Goal: Information Seeking & Learning: Learn about a topic

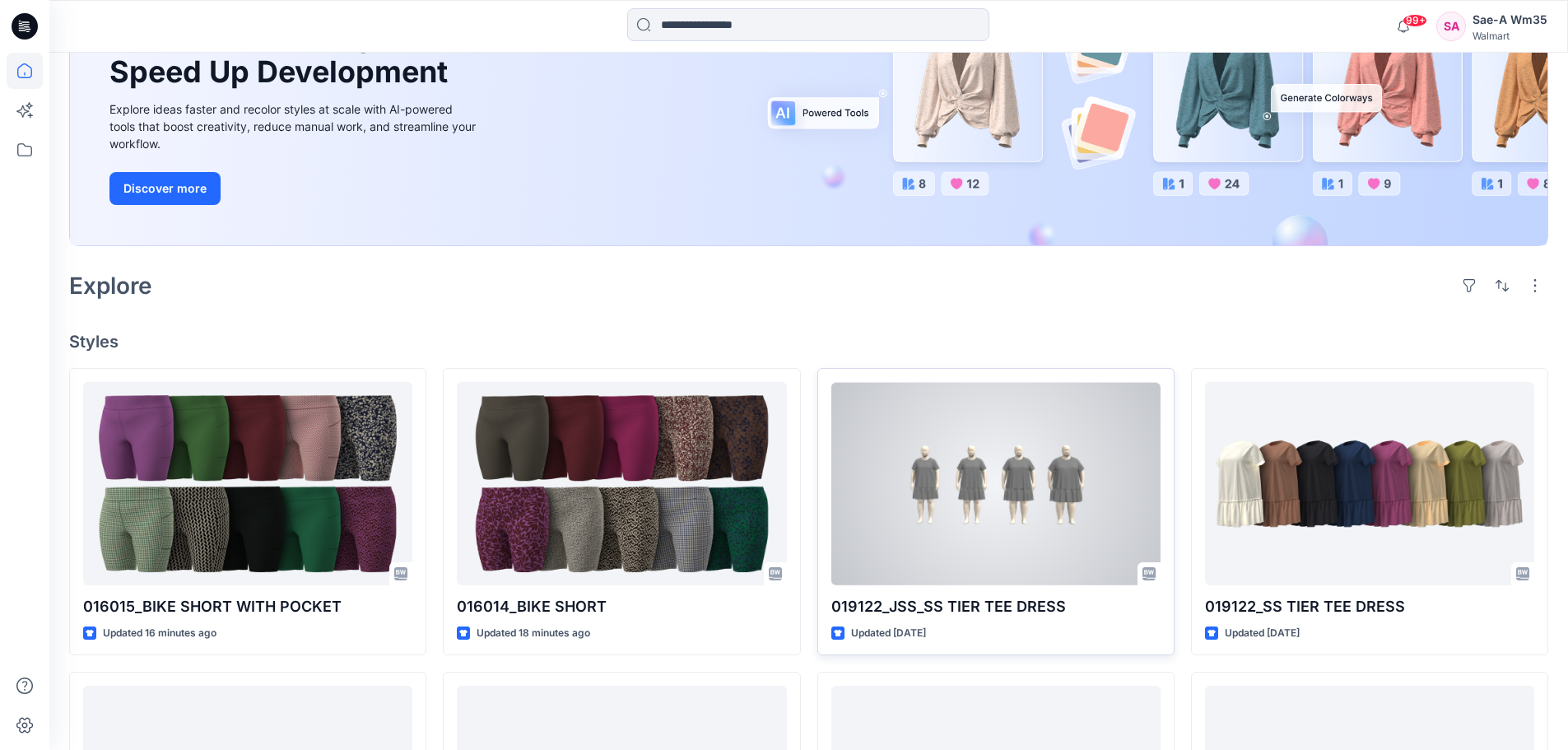
scroll to position [247, 0]
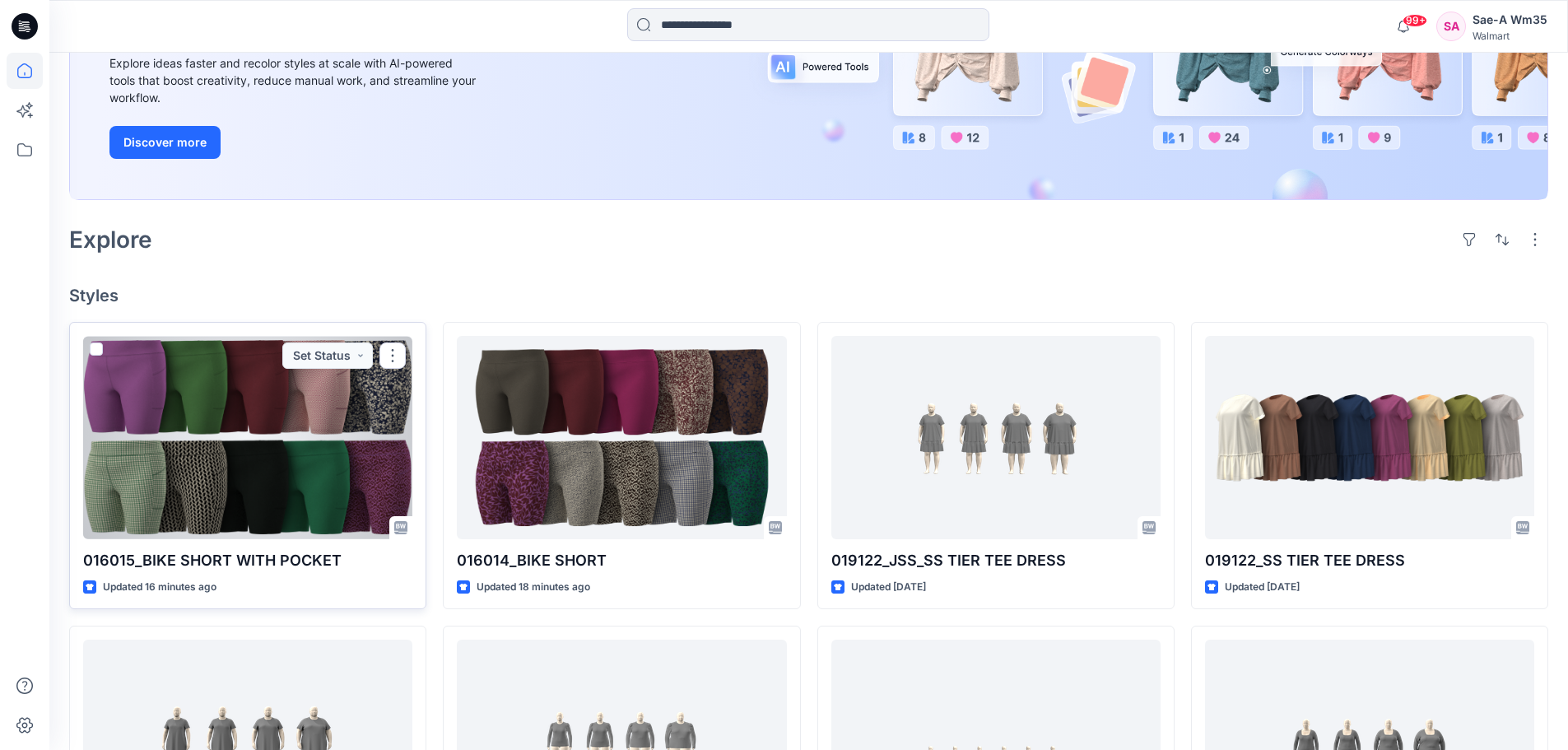
click at [308, 479] on div at bounding box center [248, 437] width 329 height 203
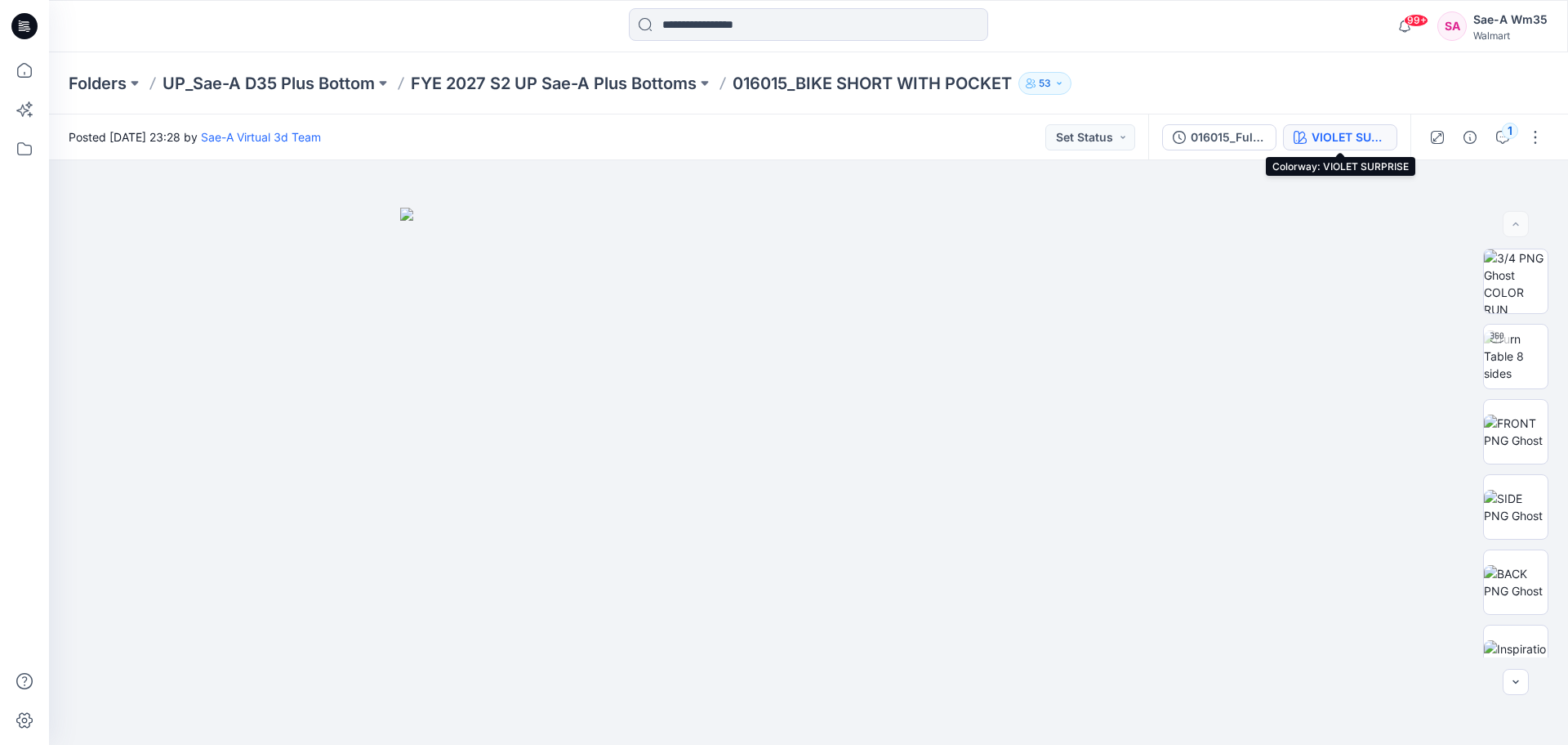
click at [1354, 132] on div "VIOLET SURPRISE" at bounding box center [1349, 137] width 75 height 18
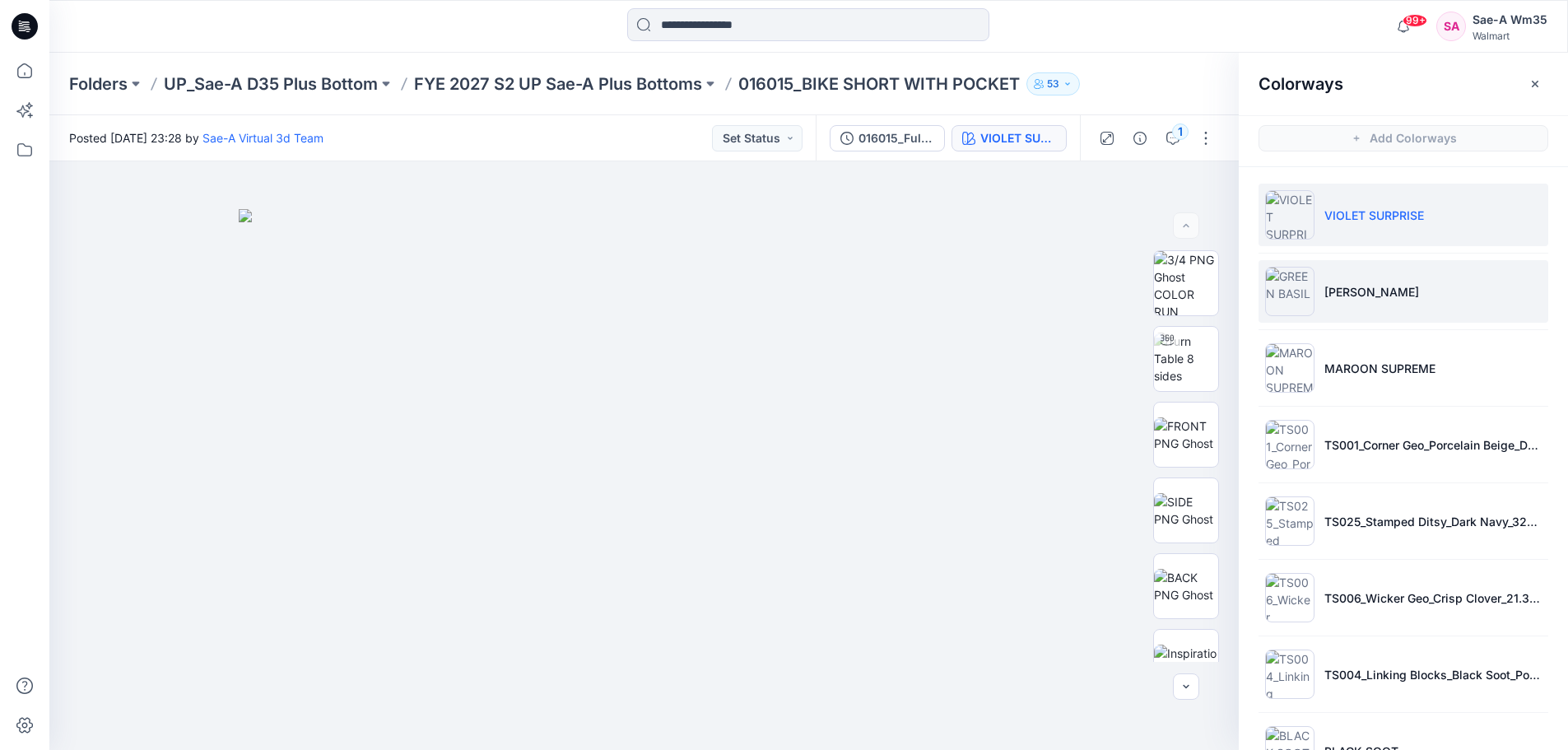
click at [1356, 291] on p "[PERSON_NAME]" at bounding box center [1372, 291] width 95 height 17
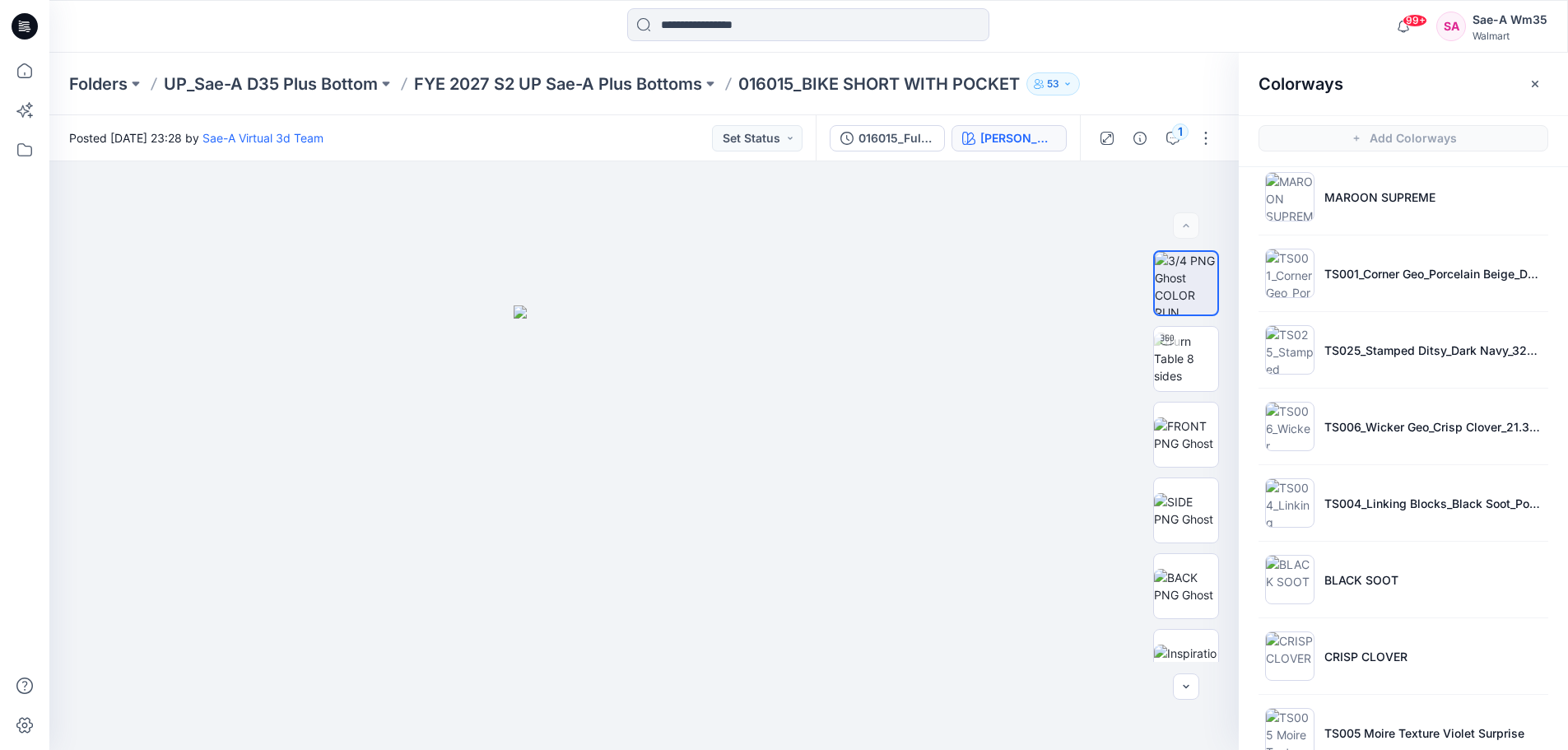
scroll to position [210, 0]
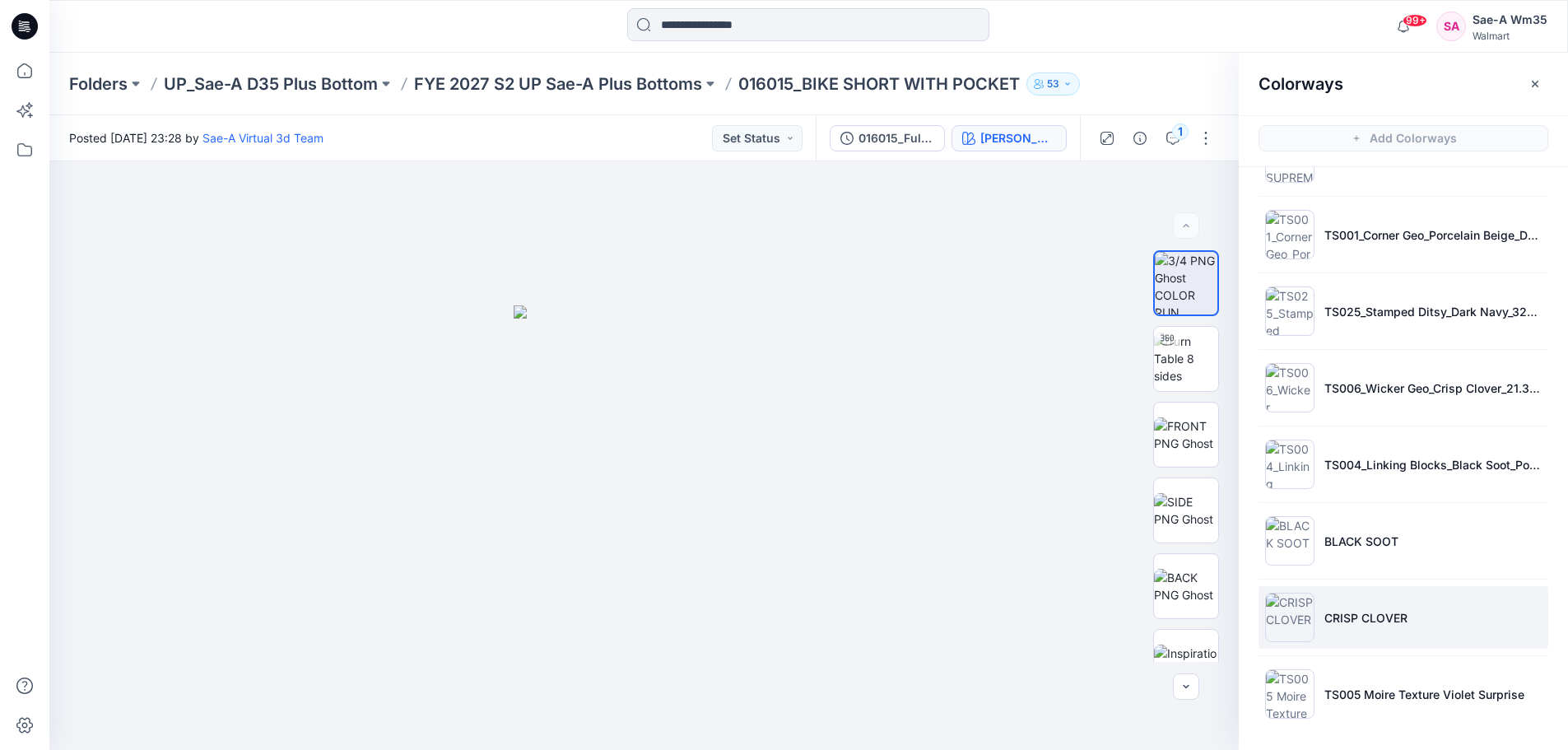
click at [1393, 617] on p "CRISP CLOVER" at bounding box center [1366, 618] width 83 height 17
click at [1184, 362] on img at bounding box center [1187, 358] width 64 height 64
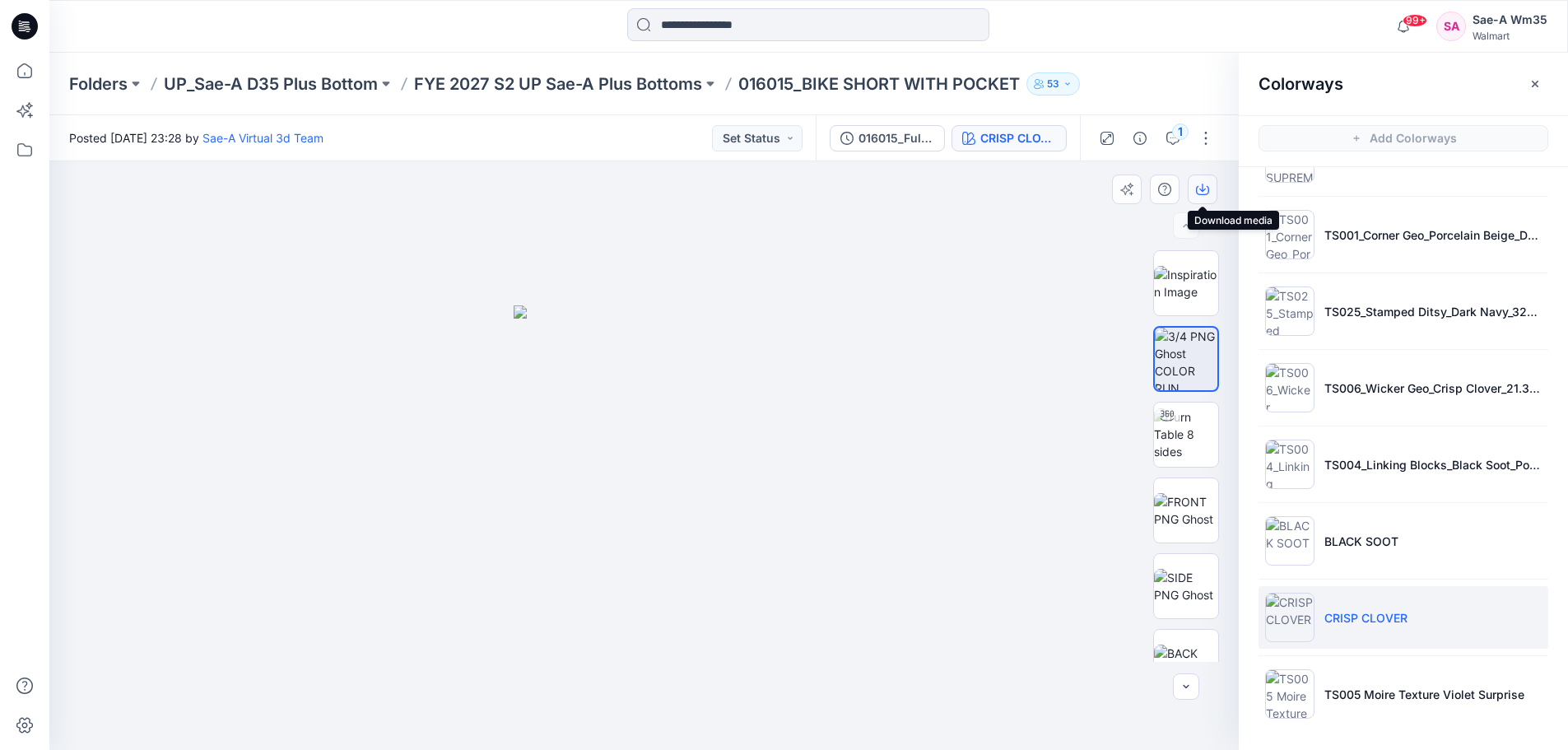
click at [1200, 188] on icon "button" at bounding box center [1203, 189] width 13 height 13
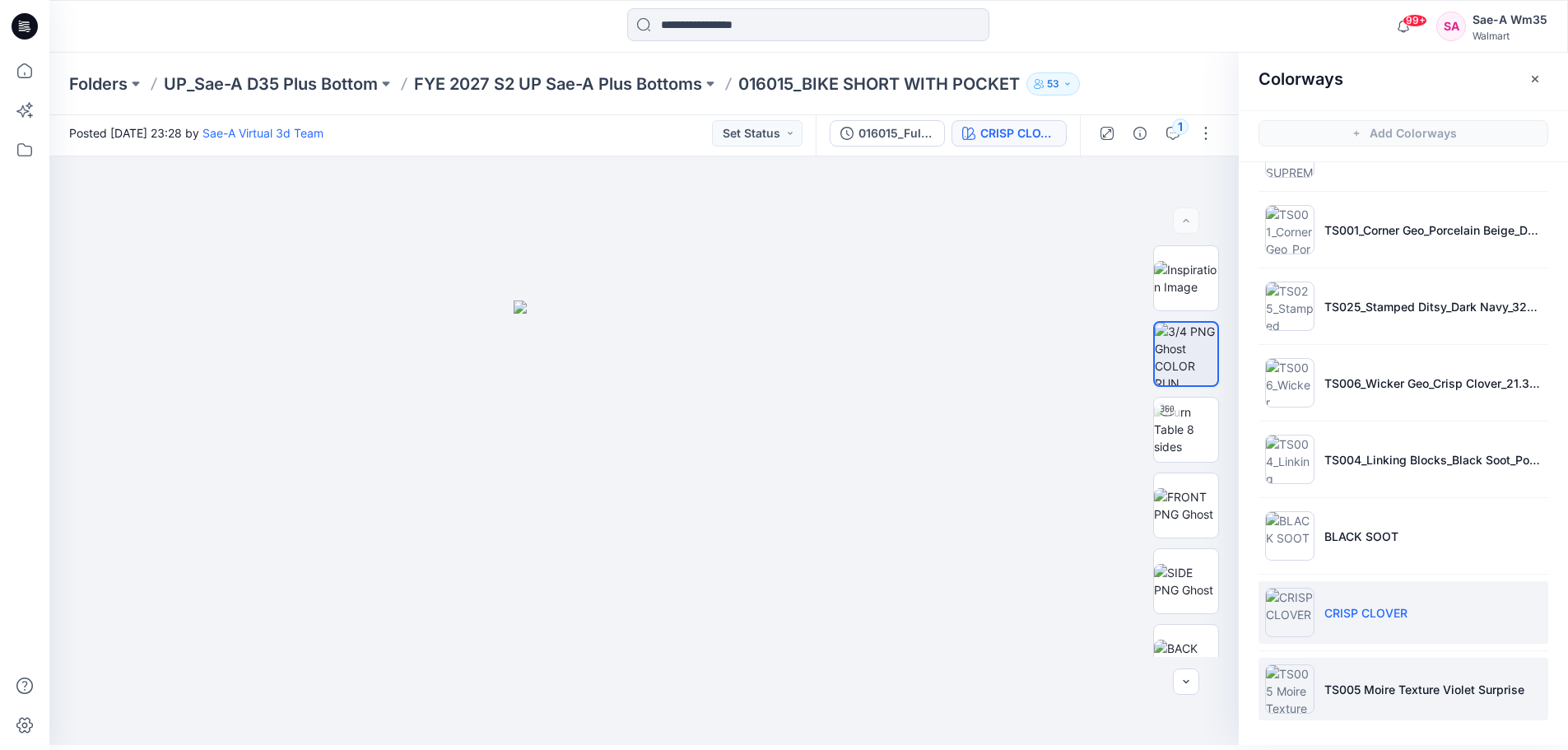
click at [1388, 688] on p "TS005 Moire Texture Violet Surprise" at bounding box center [1424, 689] width 200 height 17
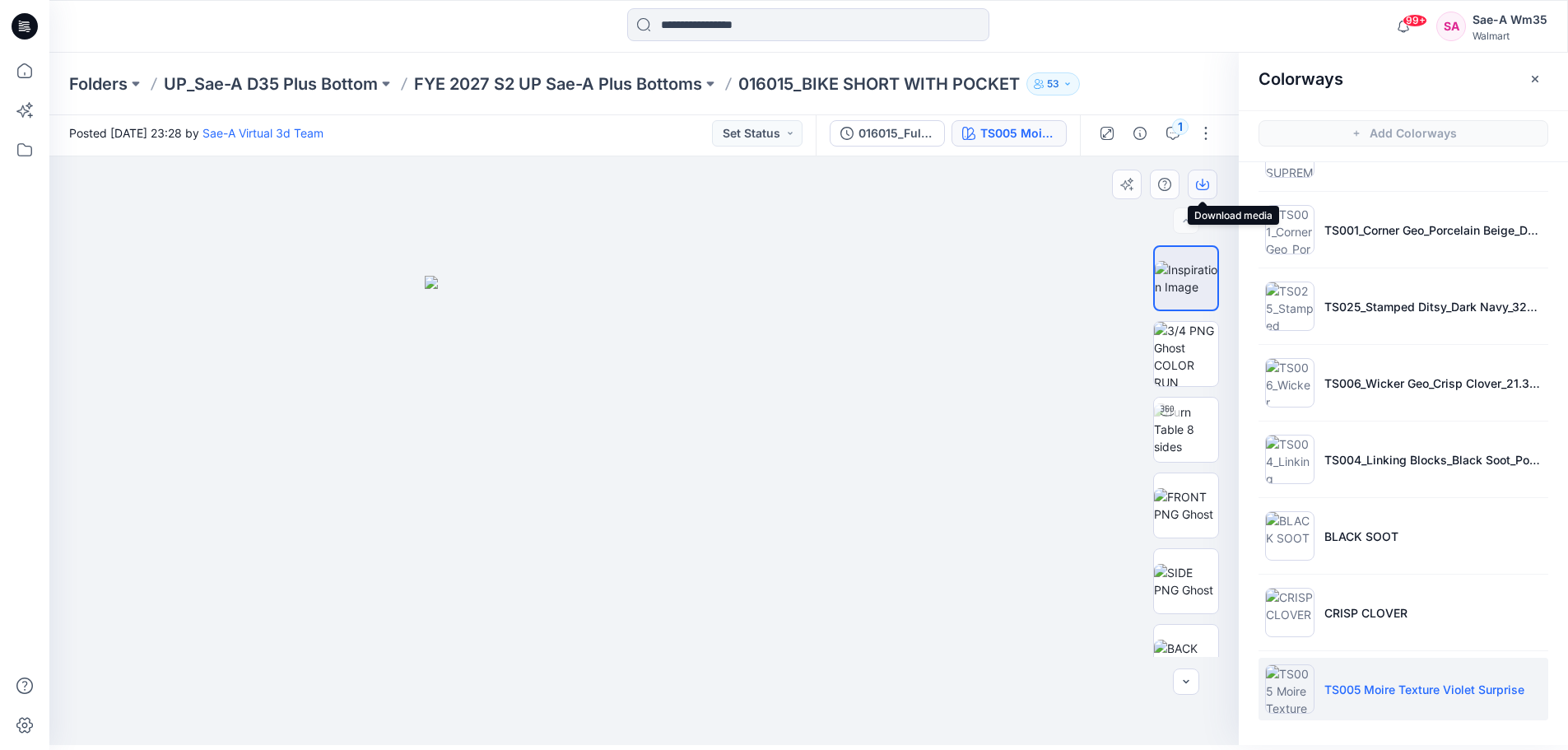
click at [1207, 188] on icon "button" at bounding box center [1203, 184] width 13 height 13
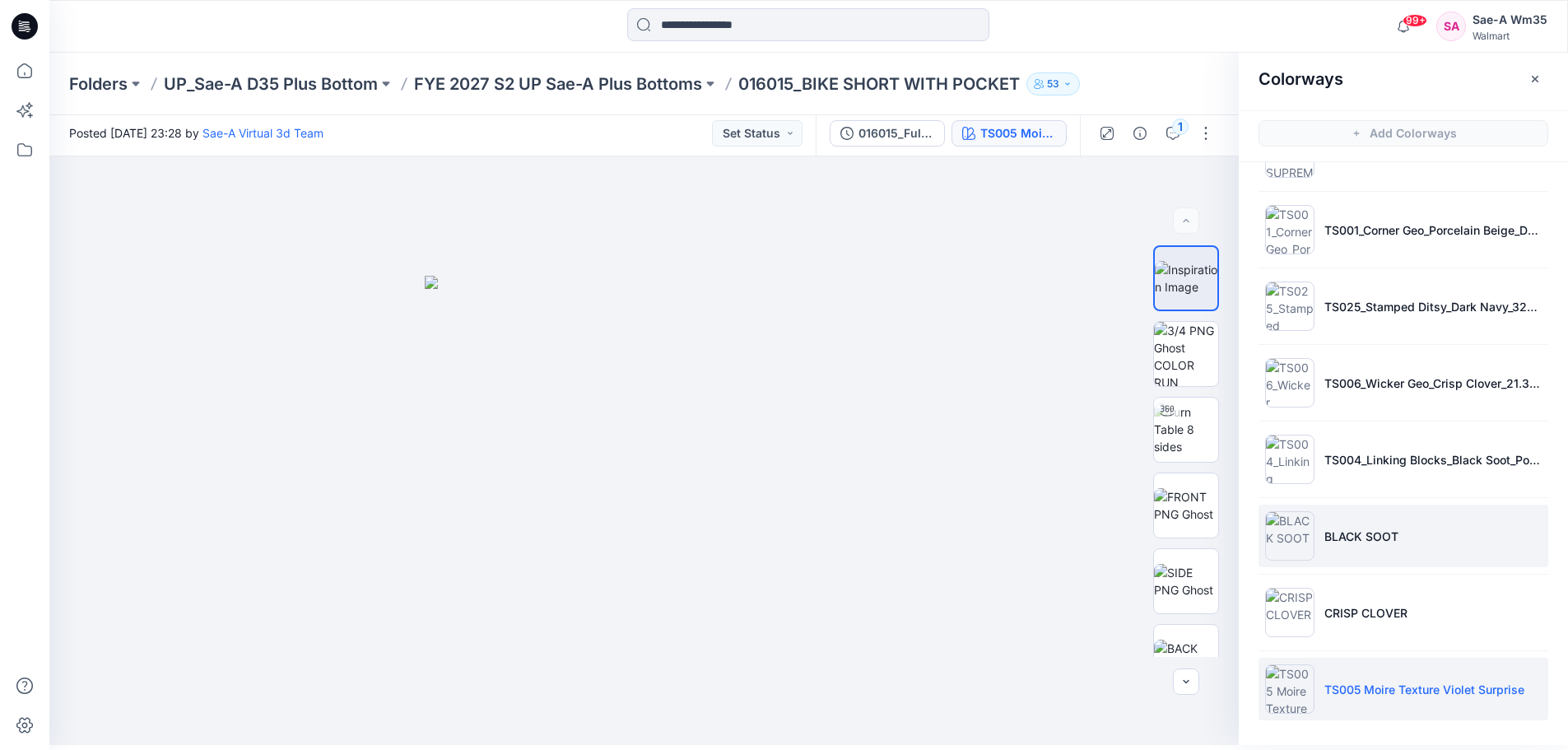
drag, startPoint x: 1343, startPoint y: 533, endPoint x: 1369, endPoint y: 544, distance: 28.2
click at [1343, 533] on p "BLACK SOOT" at bounding box center [1362, 536] width 74 height 17
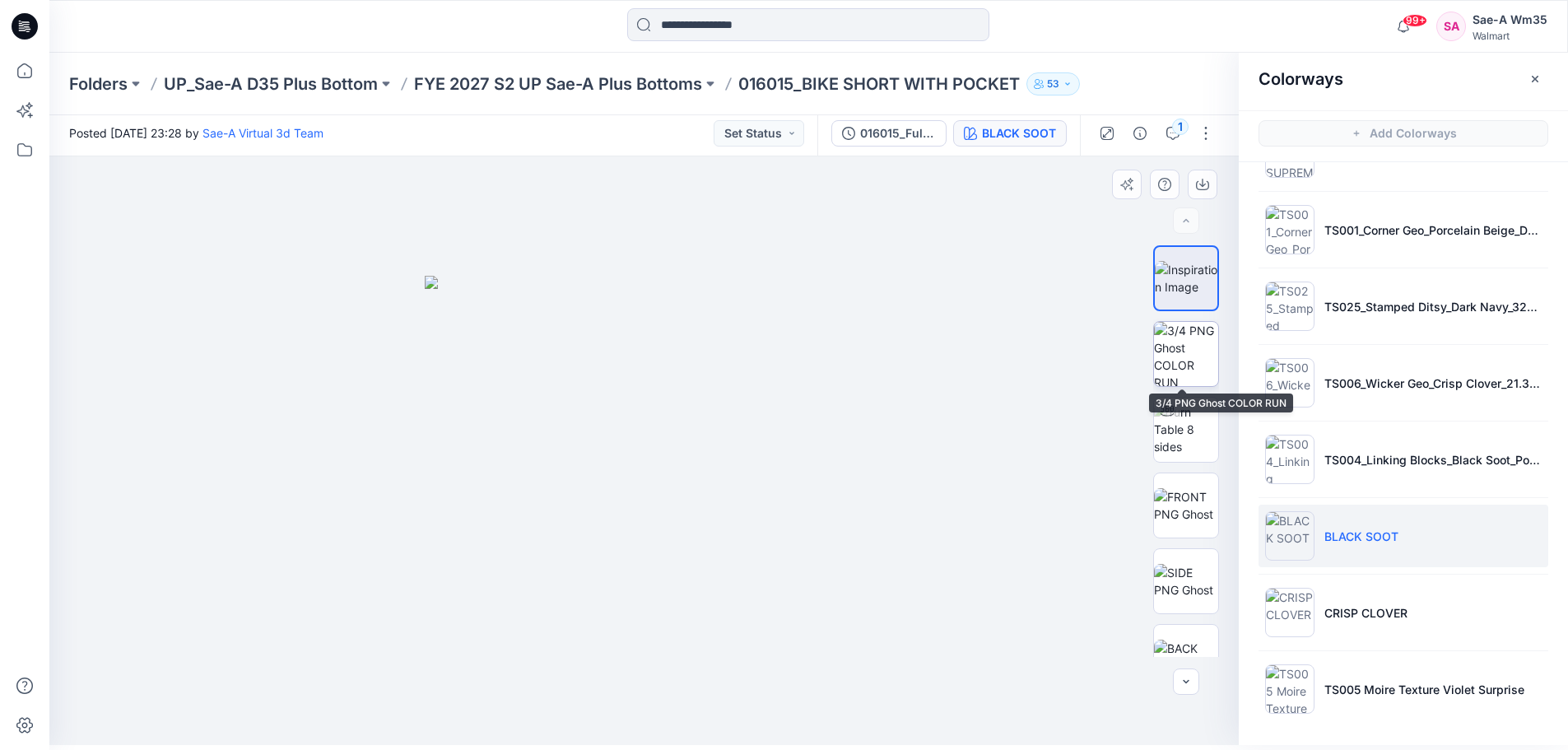
click at [1170, 358] on img at bounding box center [1187, 354] width 64 height 64
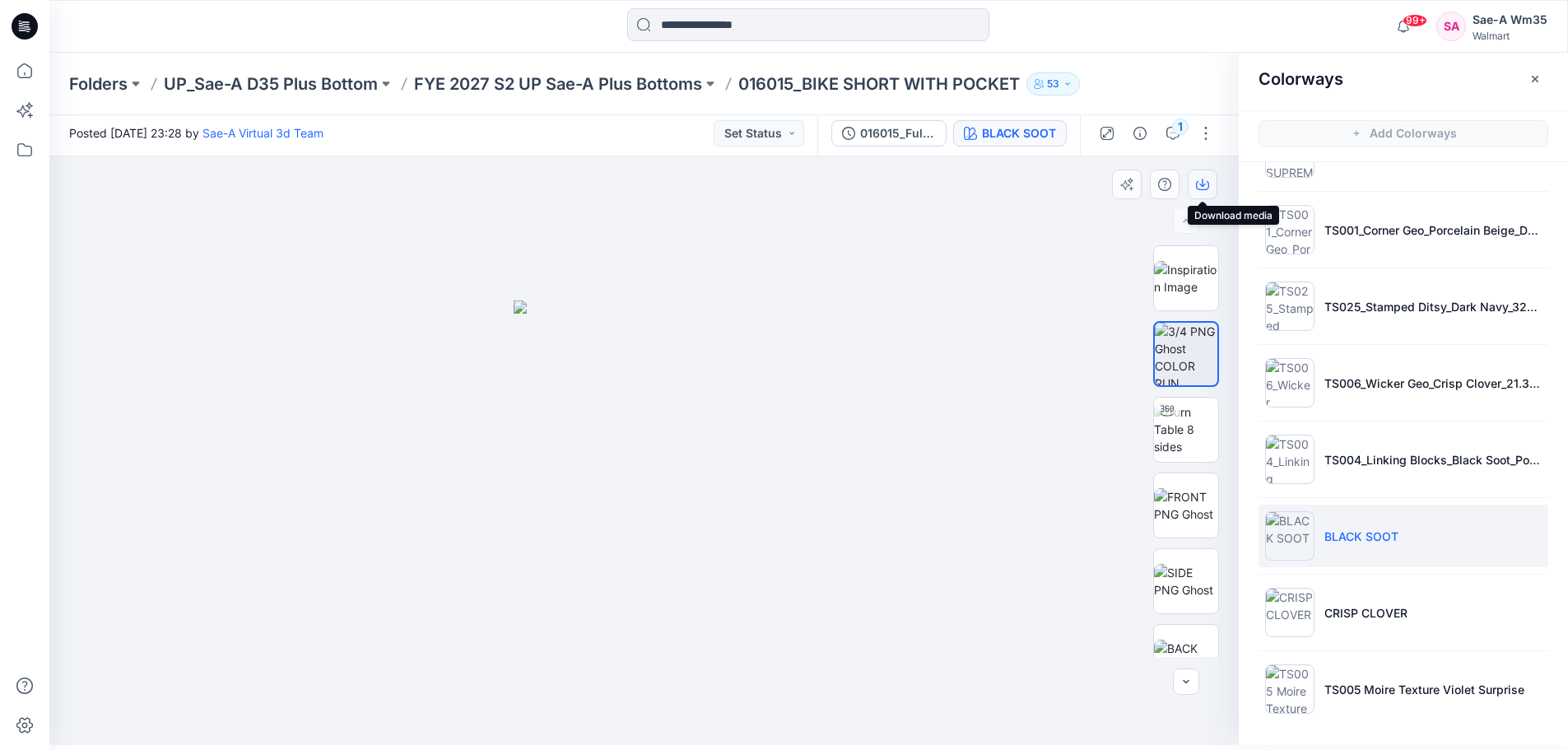
click at [1196, 184] on icon "button" at bounding box center [1203, 184] width 13 height 13
click at [311, 85] on p "UP_Sae-A D35 Plus Bottom" at bounding box center [271, 84] width 214 height 23
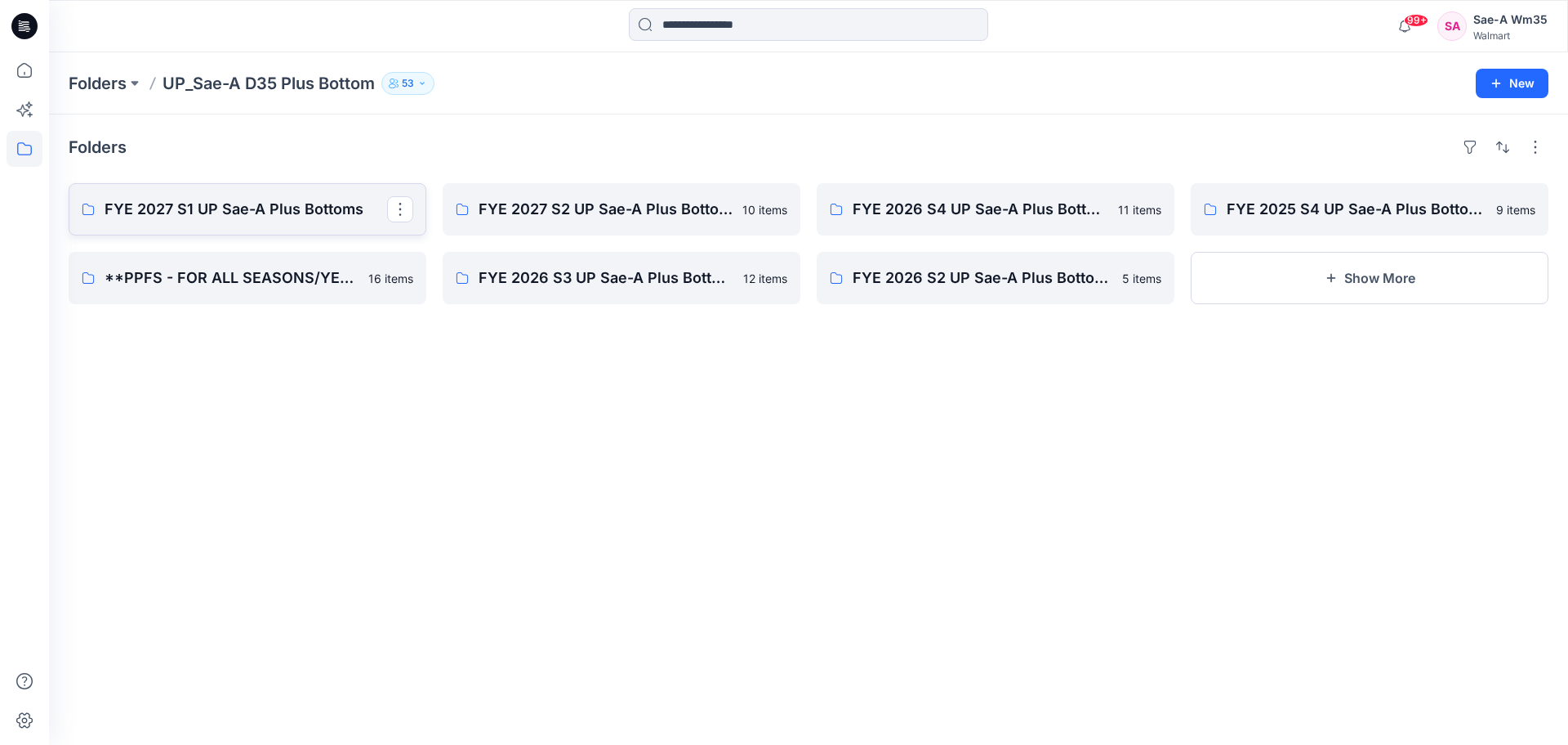
click at [217, 211] on p "FYE 2027 S1 UP Sae-A Plus Bottoms" at bounding box center [245, 210] width 283 height 23
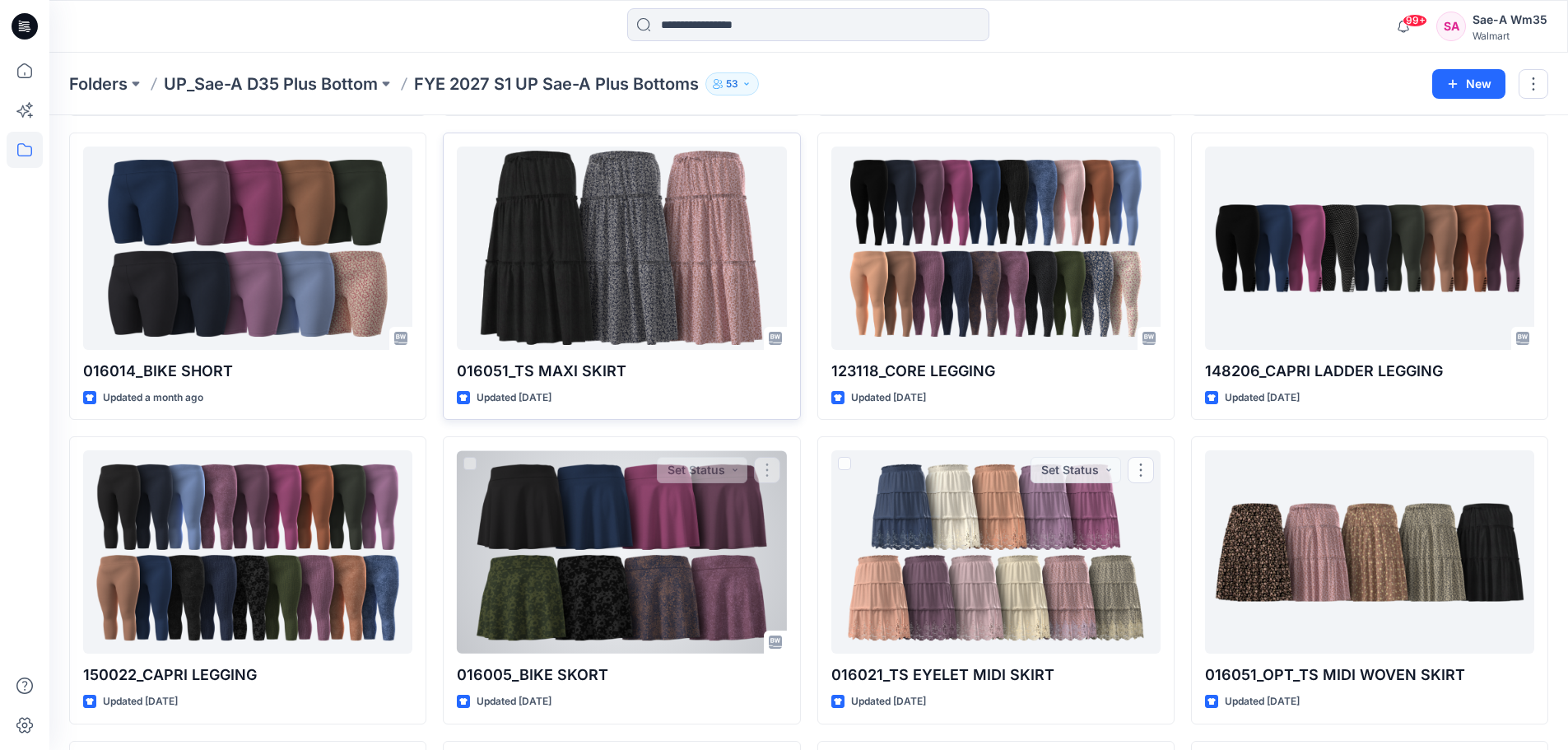
scroll to position [326, 0]
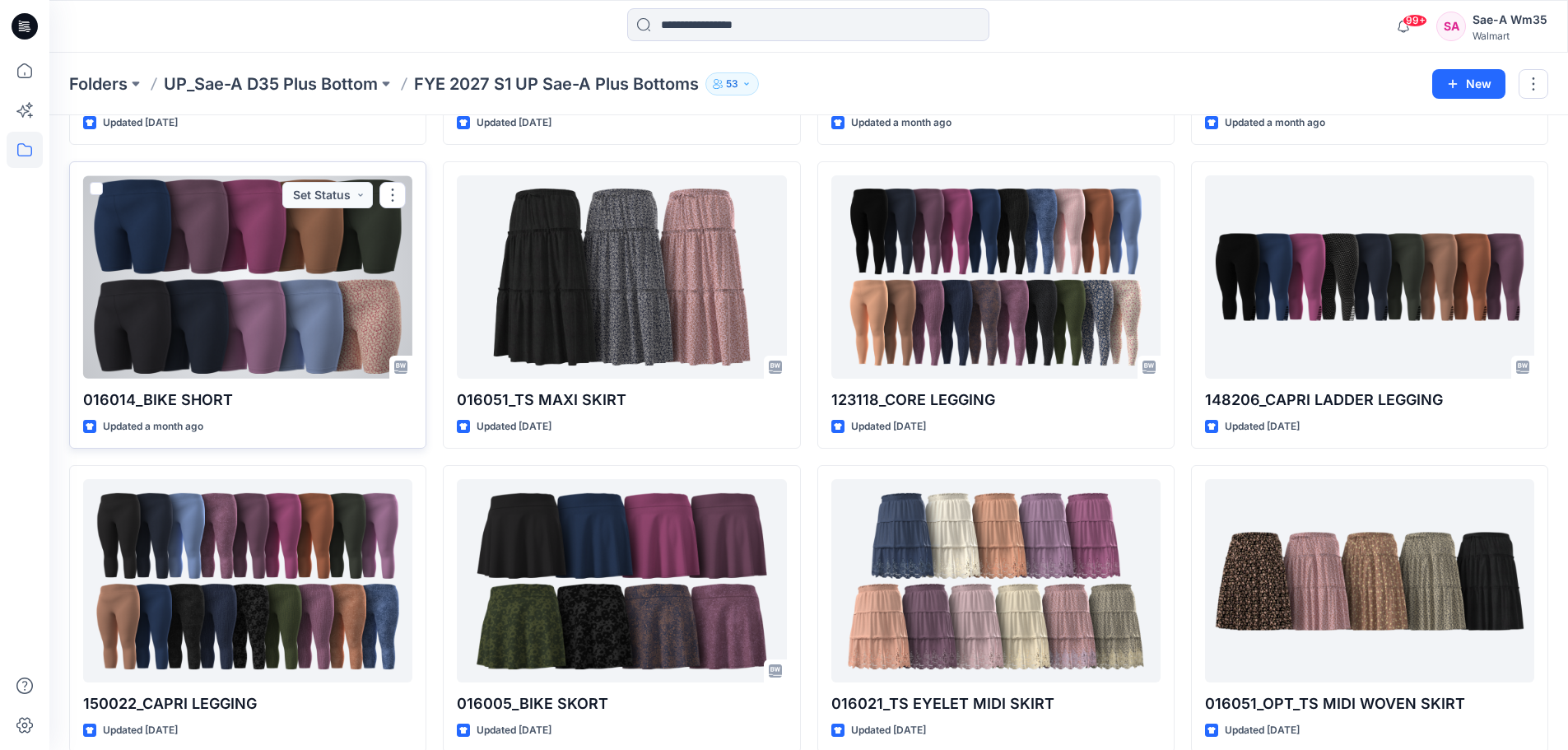
click at [200, 400] on p "016014_BIKE SHORT" at bounding box center [248, 400] width 329 height 23
click at [251, 306] on div at bounding box center [248, 276] width 329 height 203
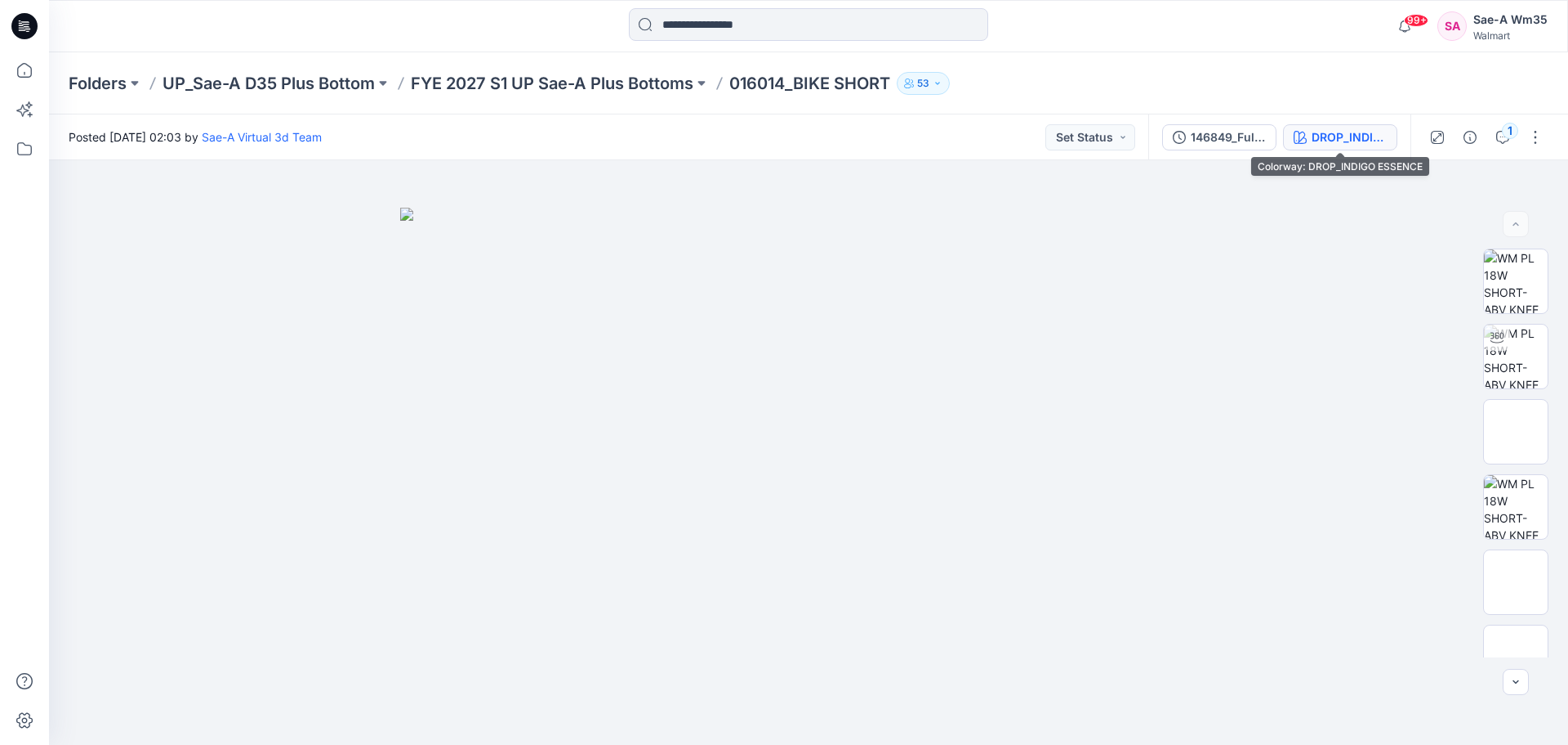
click at [1361, 140] on div "DROP_INDIGO ESSENCE" at bounding box center [1349, 137] width 75 height 18
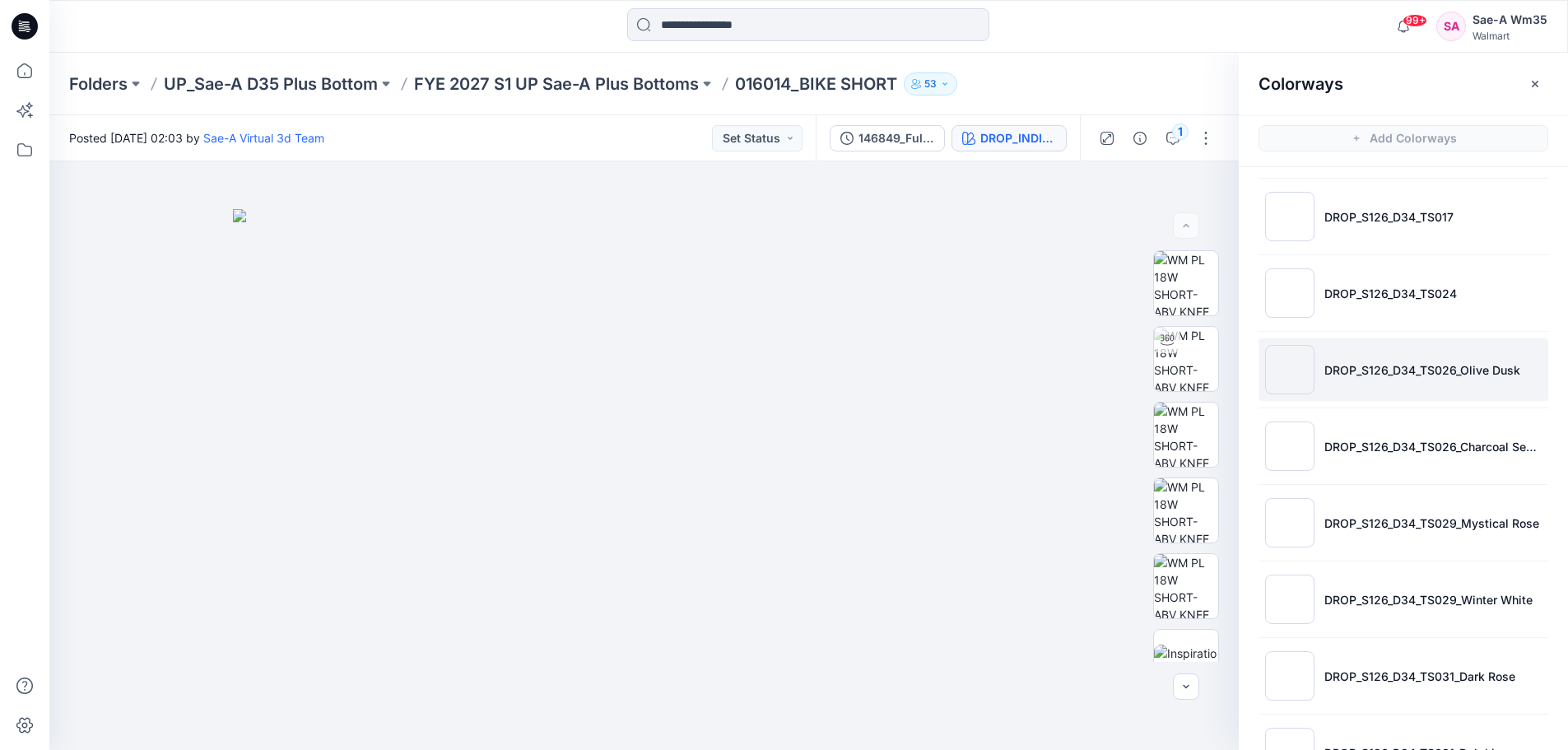
scroll to position [1105, 0]
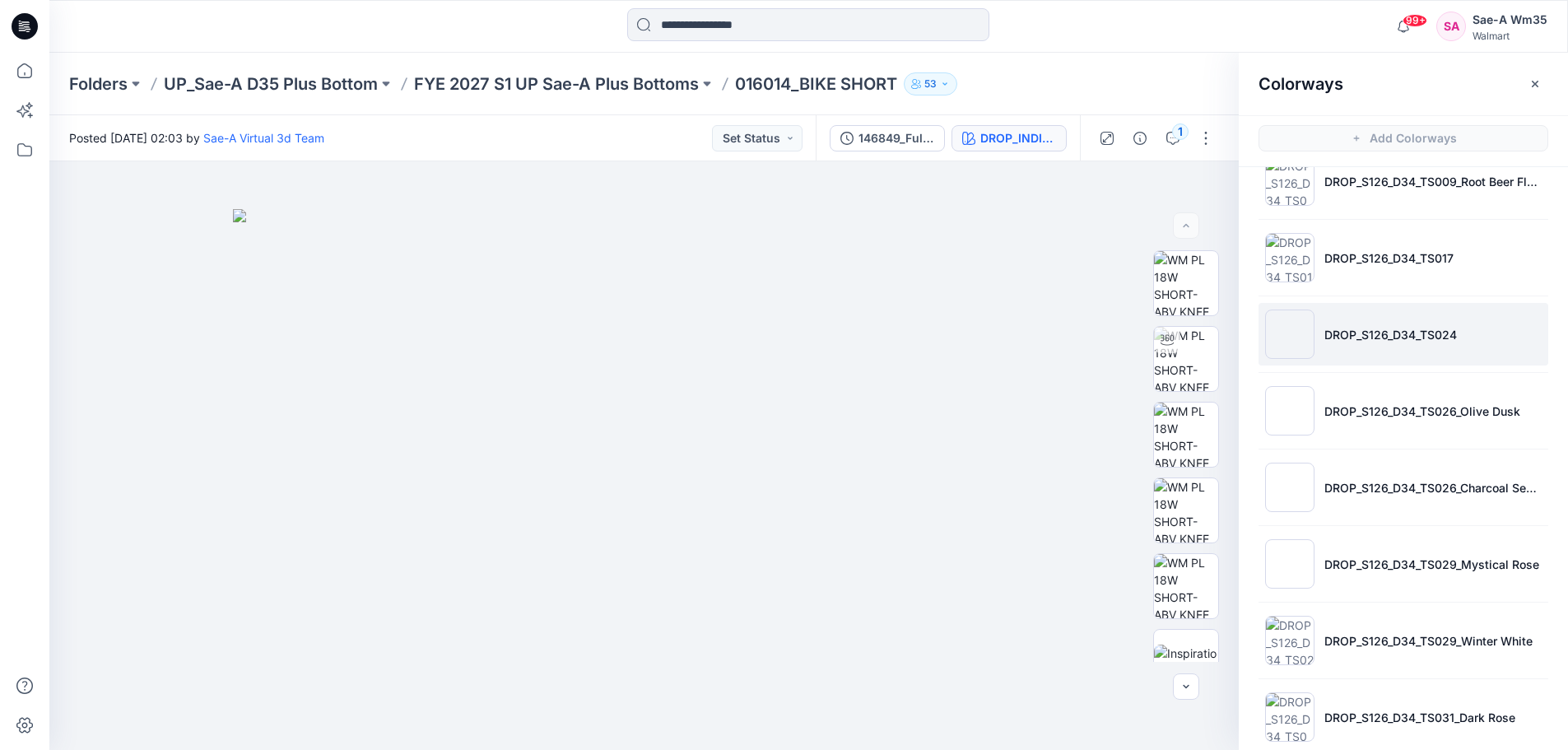
click at [1406, 331] on p "DROP_S126_D34_TS024" at bounding box center [1391, 335] width 132 height 17
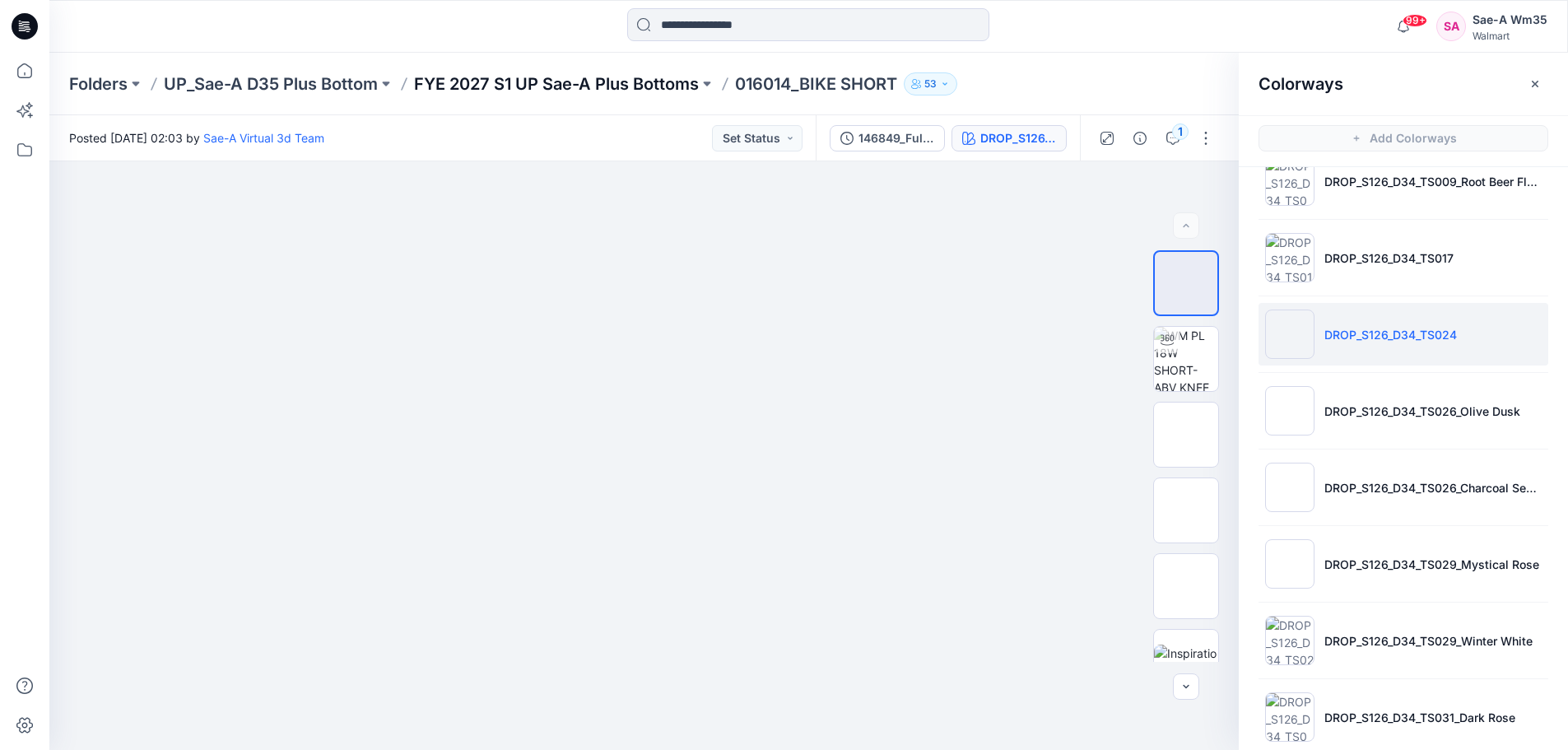
click at [627, 80] on p "FYE 2027 S1 UP Sae-A Plus Bottoms" at bounding box center [556, 84] width 285 height 23
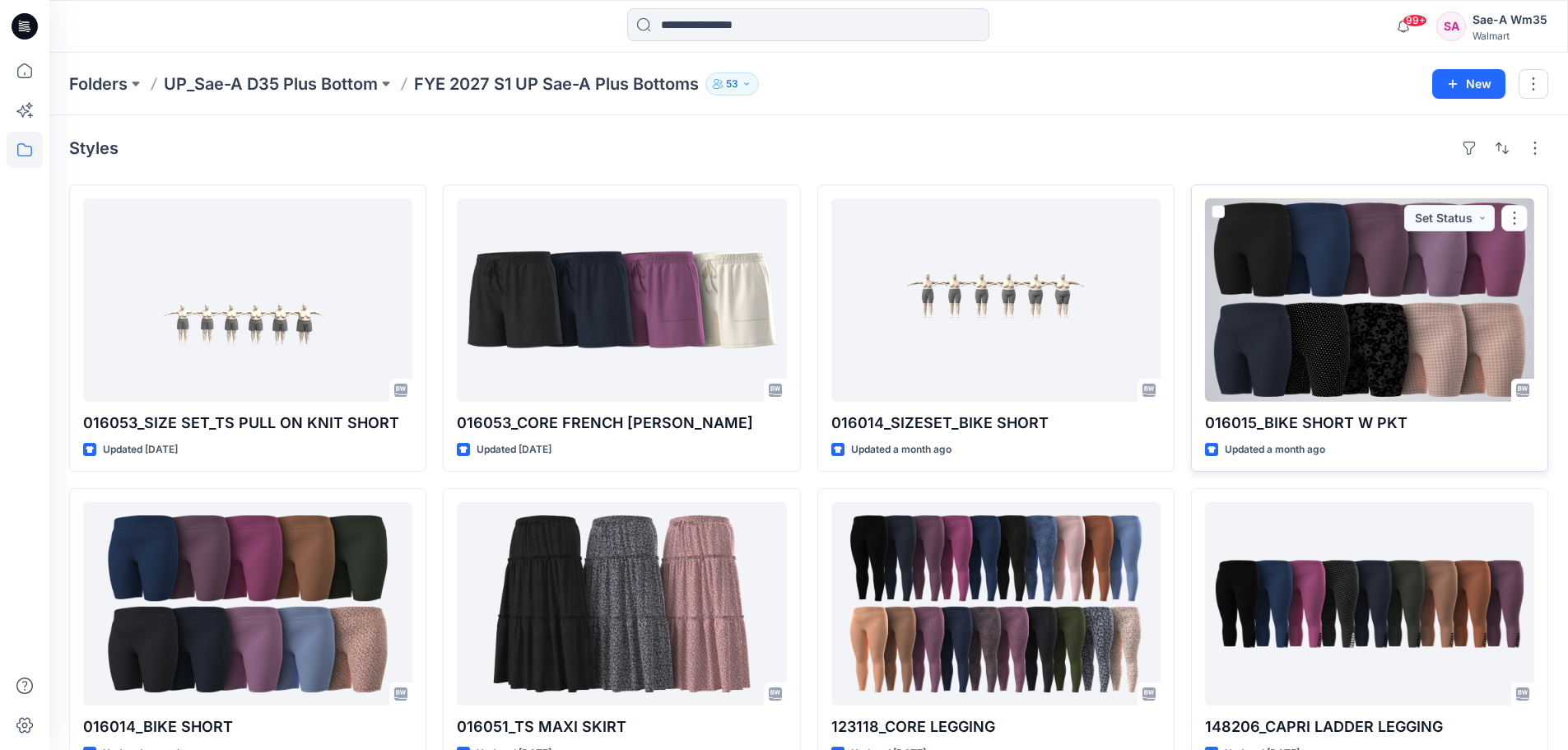
click at [1308, 356] on div at bounding box center [1370, 300] width 329 height 203
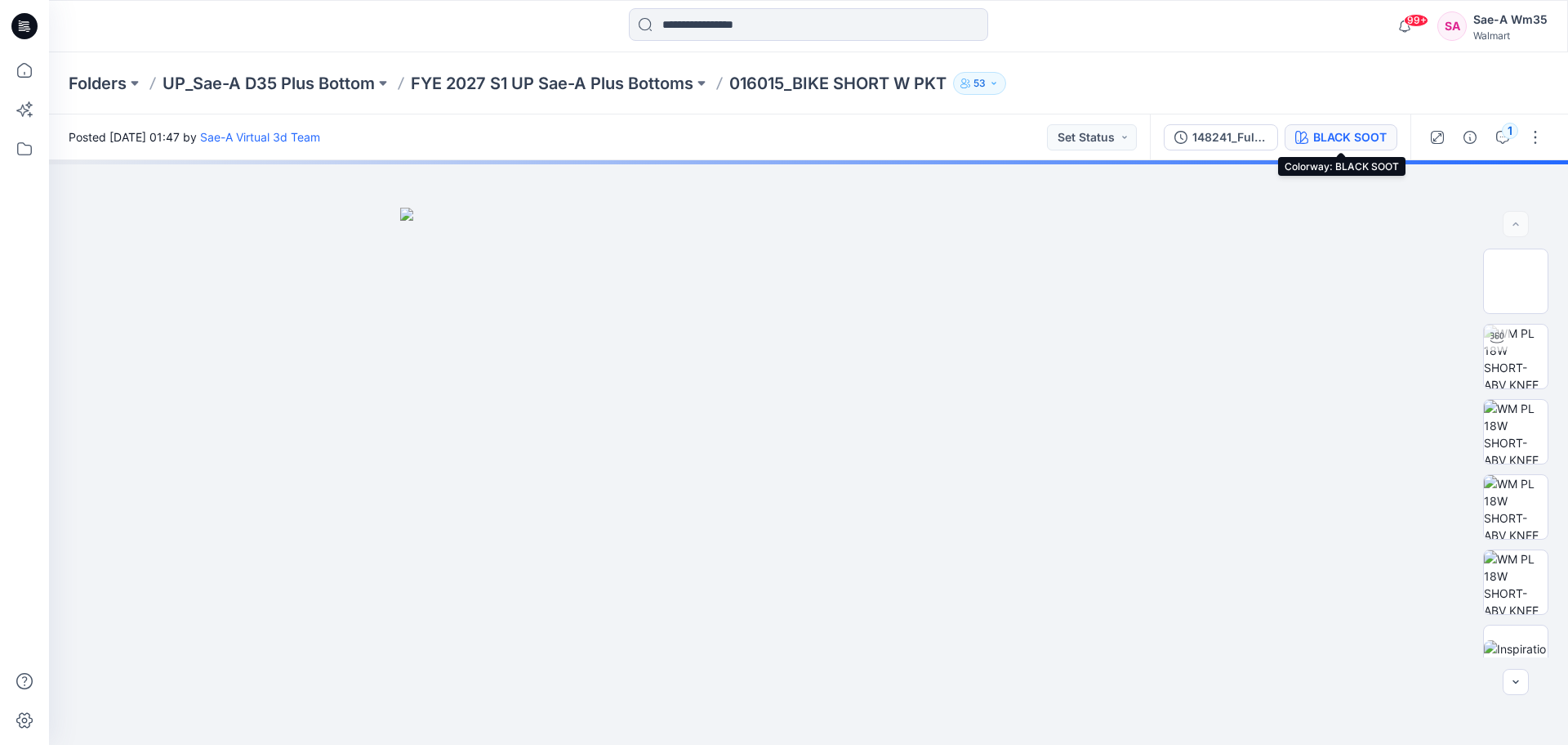
click at [1339, 132] on div "BLACK SOOT" at bounding box center [1350, 137] width 73 height 18
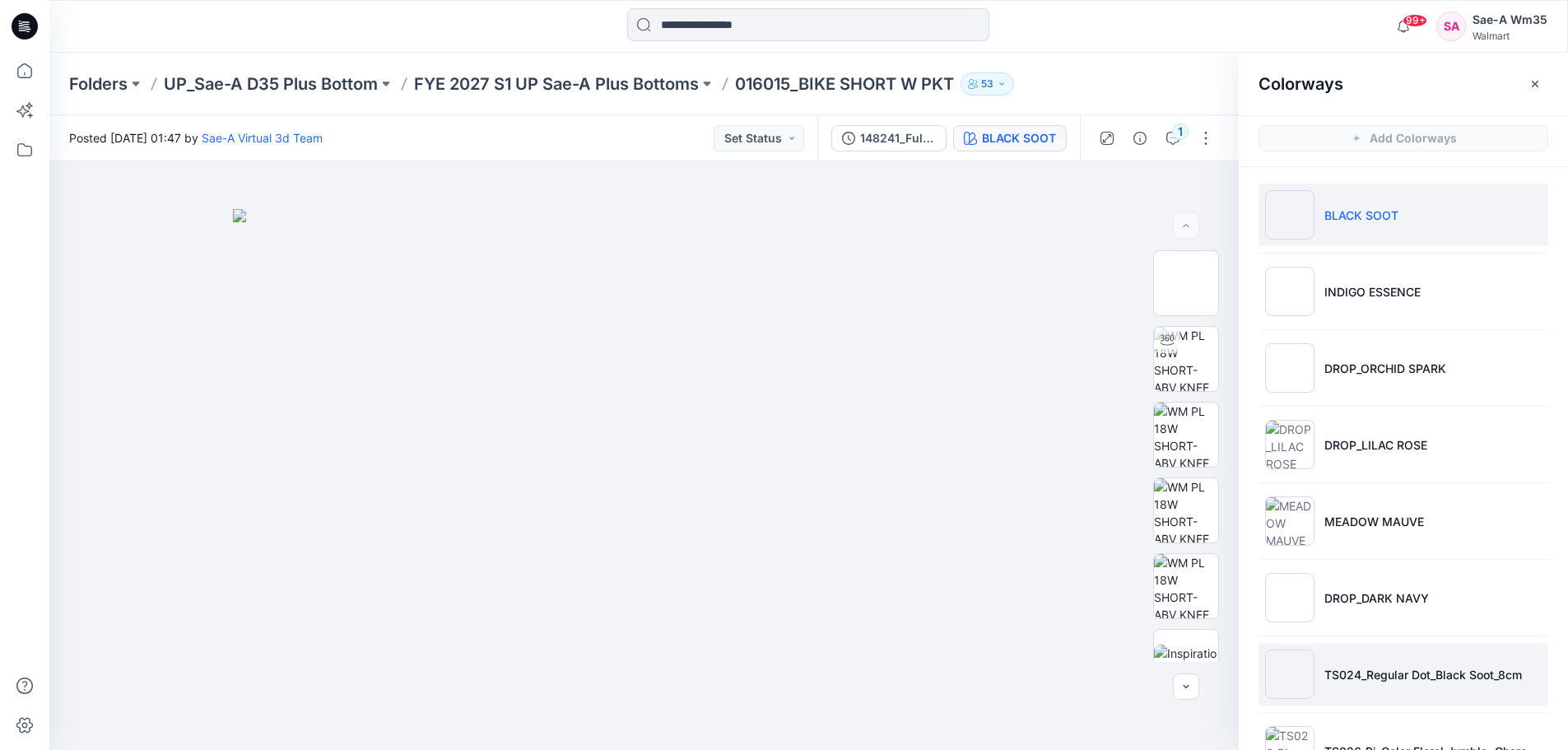
click at [1416, 675] on p "TS024_Regular Dot_Black Soot_8cm" at bounding box center [1423, 674] width 198 height 17
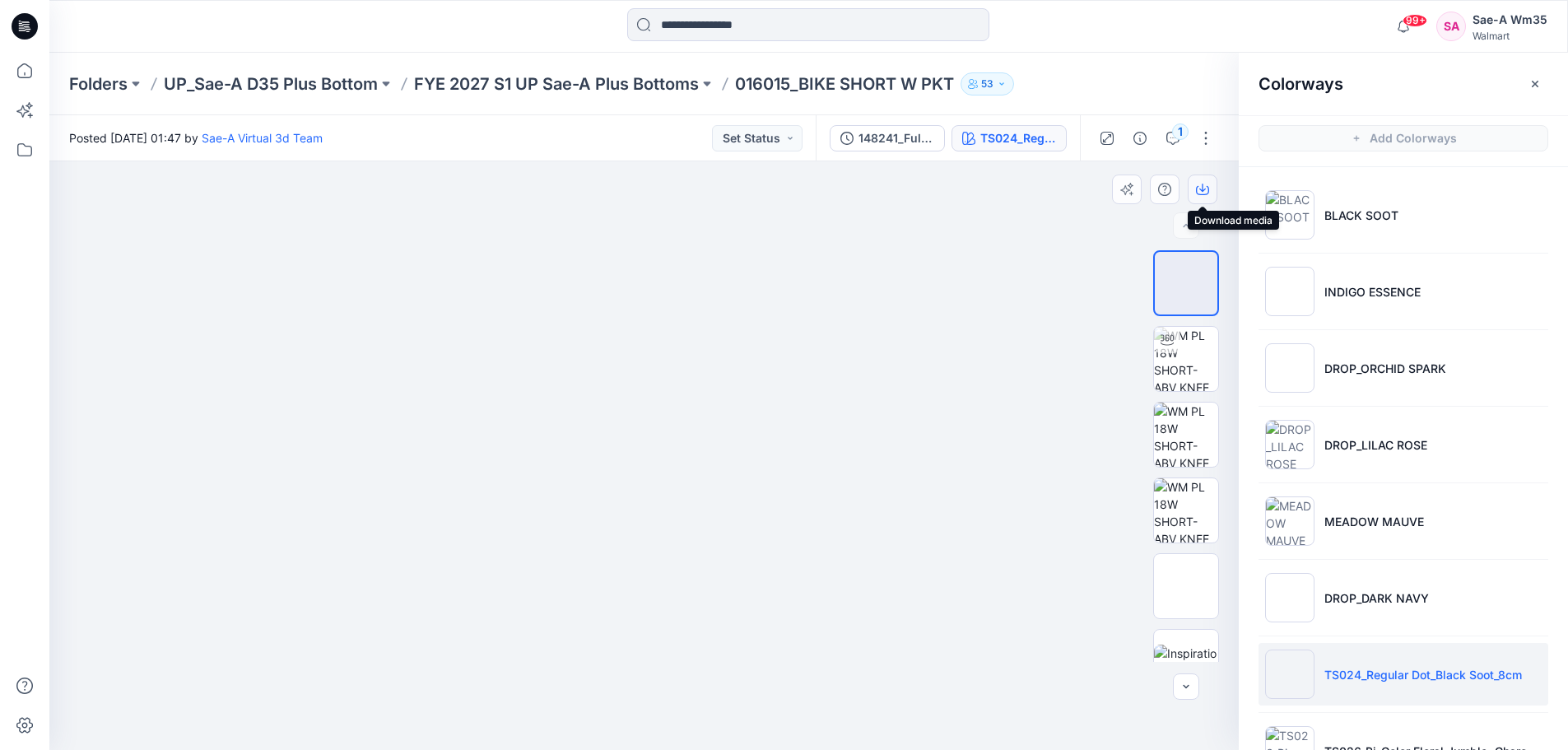
click at [1211, 188] on button "button" at bounding box center [1202, 188] width 29 height 29
click at [596, 81] on p "FYE 2027 S1 UP Sae-A Plus Bottoms" at bounding box center [556, 84] width 285 height 23
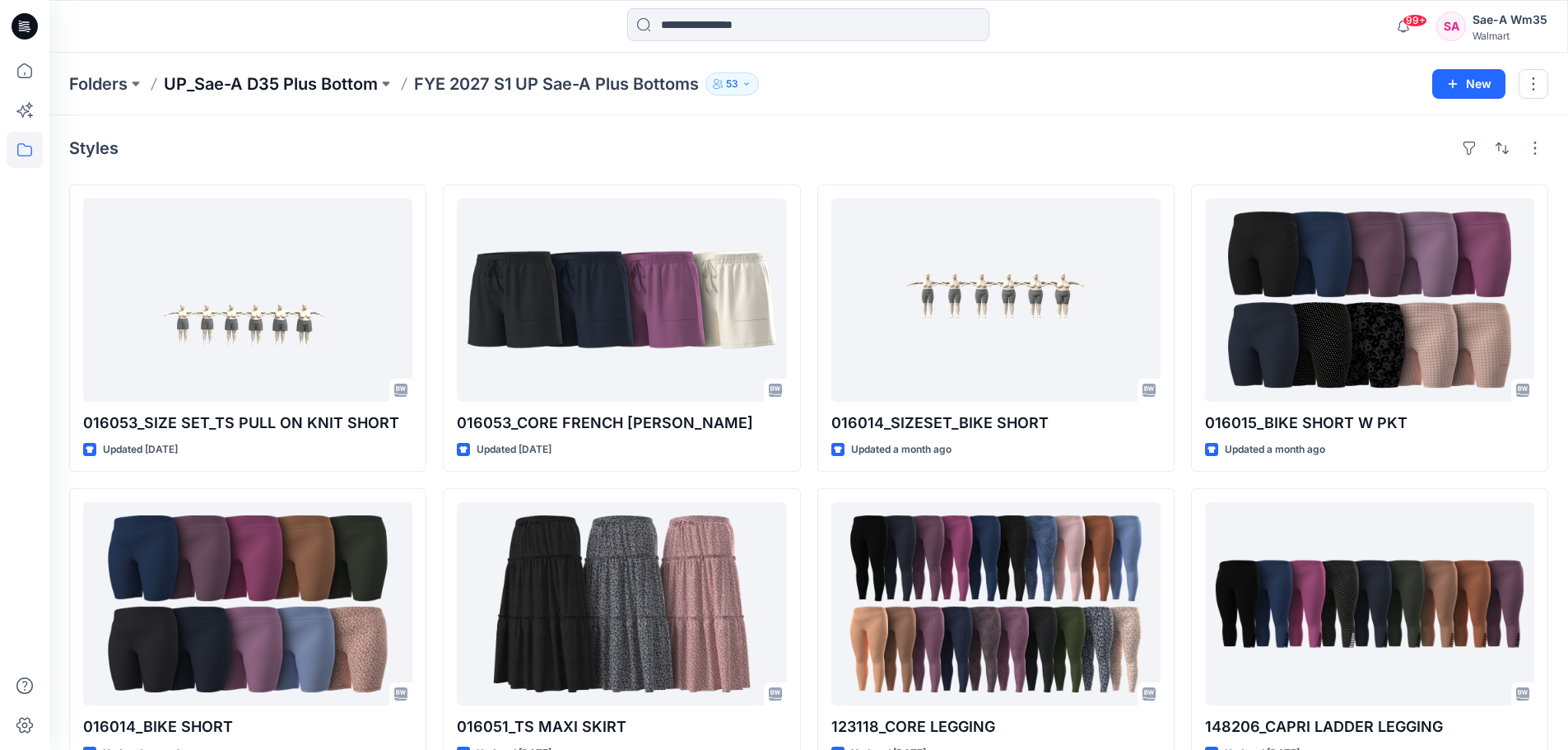
click at [332, 82] on p "UP_Sae-A D35 Plus Bottom" at bounding box center [271, 84] width 214 height 23
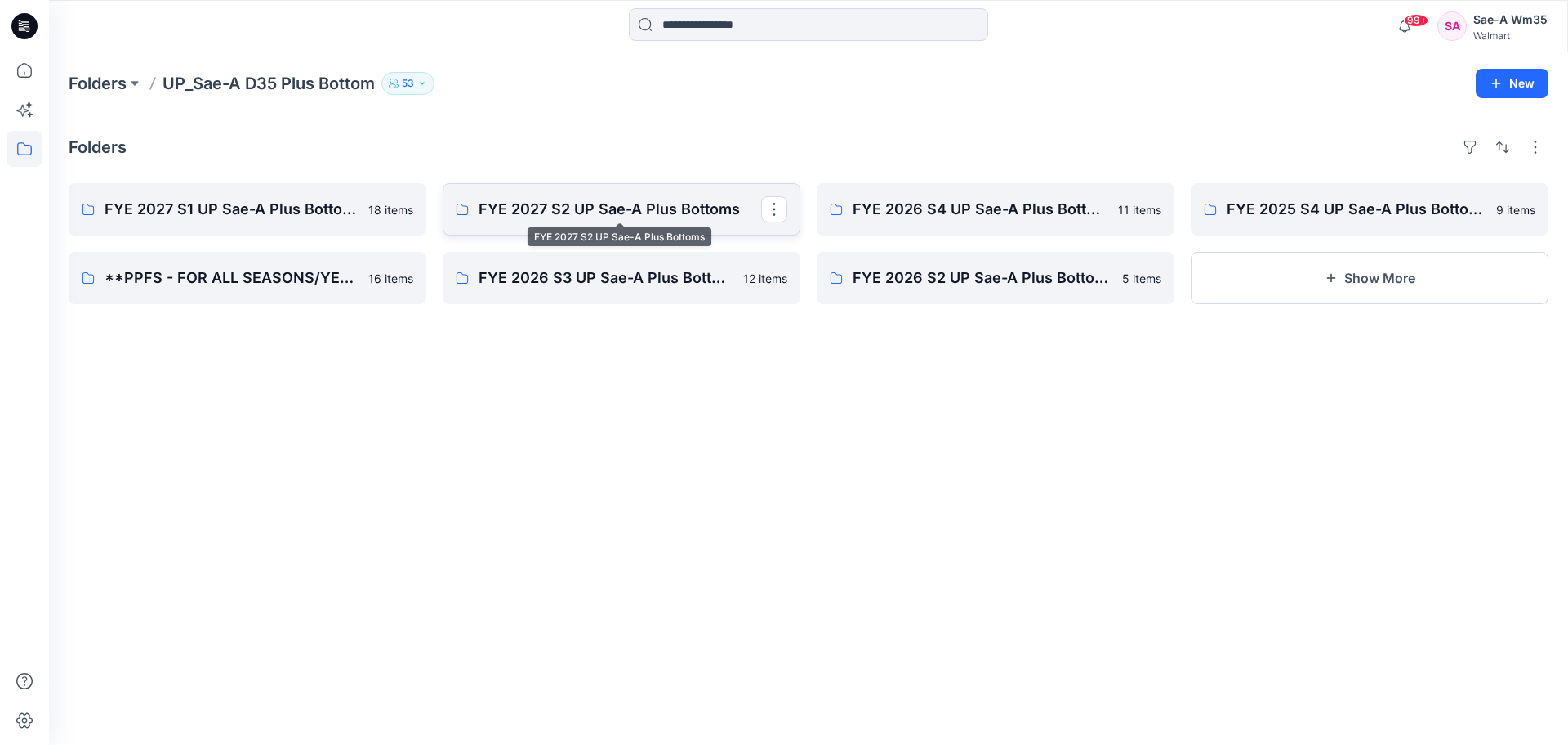
click at [579, 202] on p "FYE 2027 S2 UP Sae-A Plus Bottoms" at bounding box center [620, 210] width 283 height 23
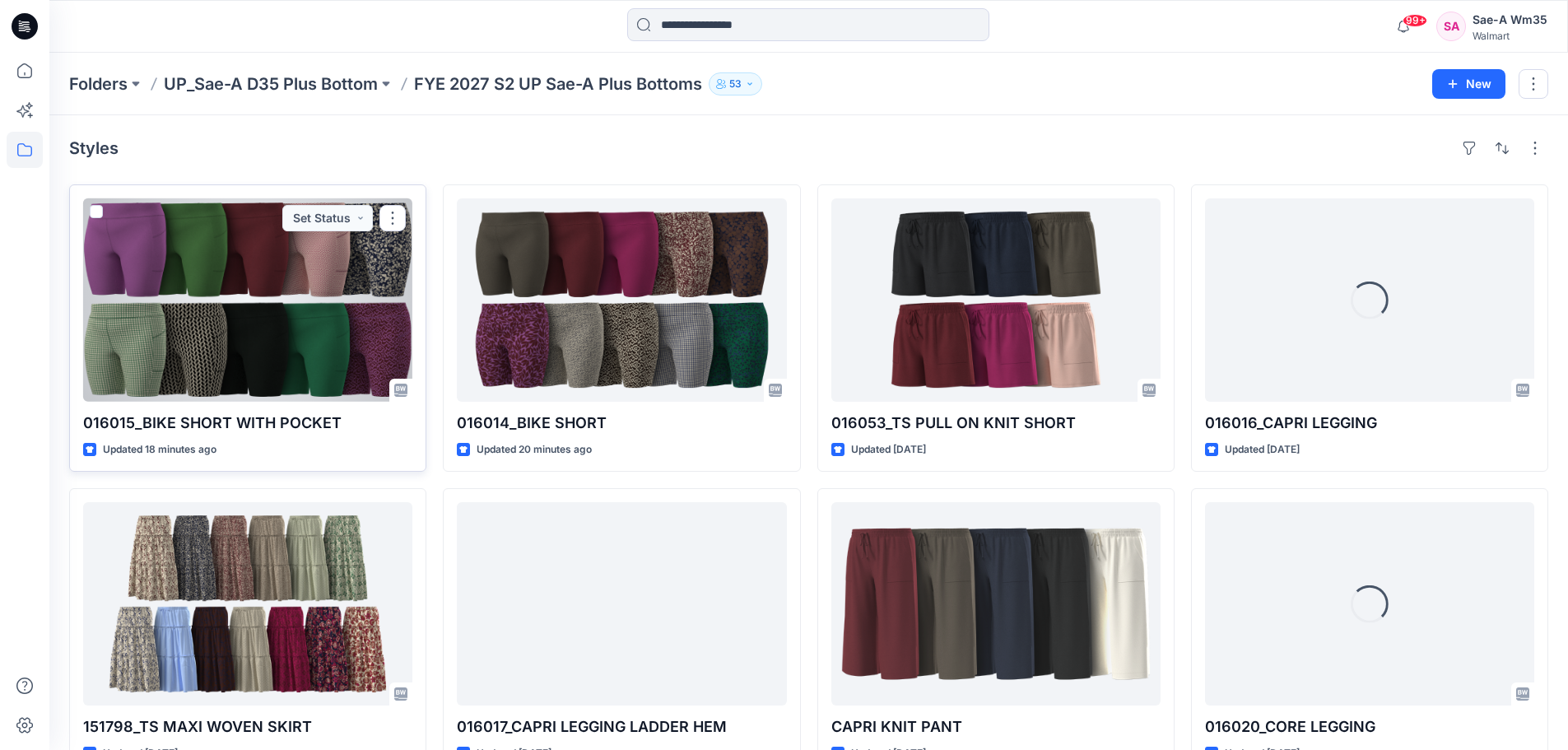
click at [283, 339] on div at bounding box center [248, 300] width 329 height 203
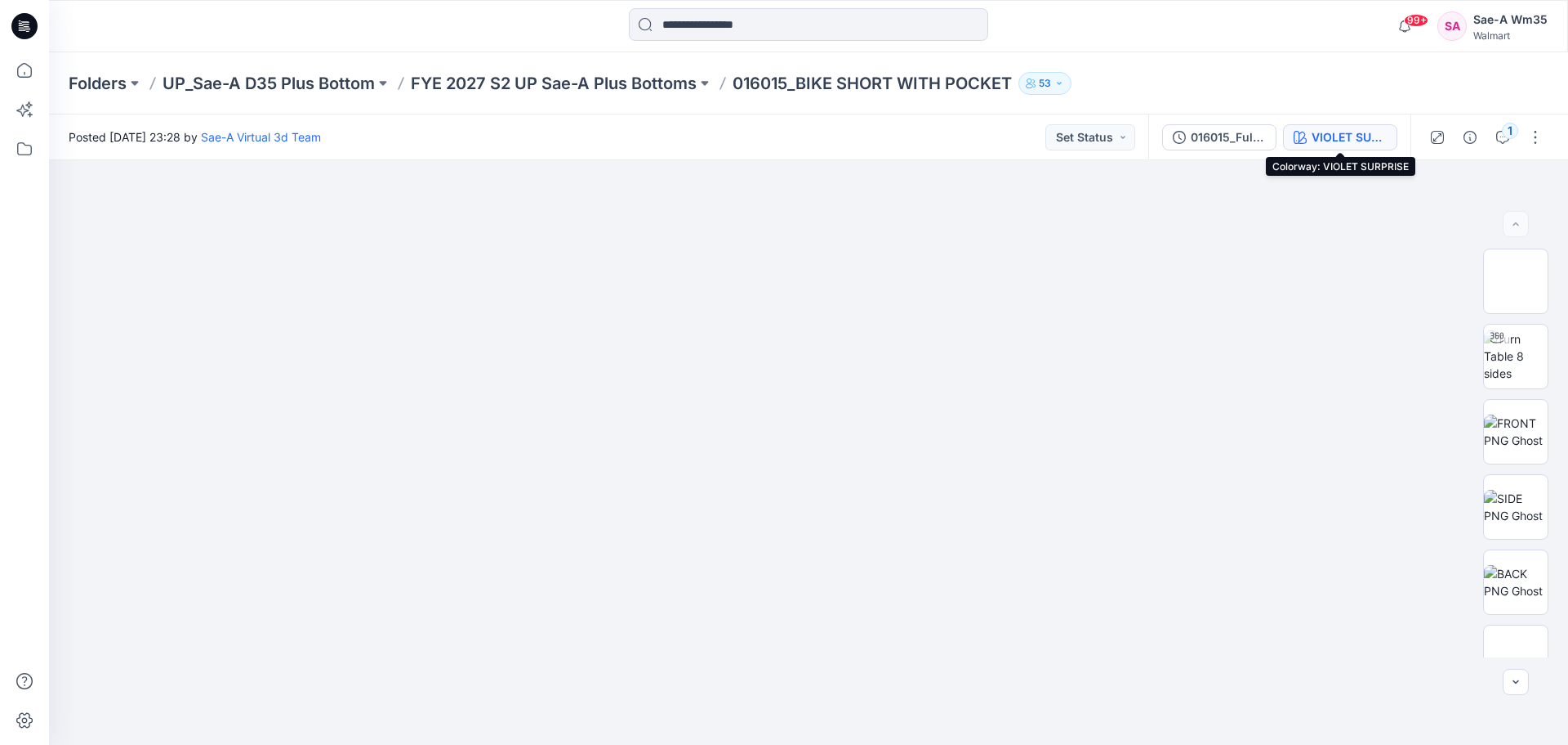
click at [1370, 138] on div "VIOLET SURPRISE" at bounding box center [1349, 137] width 75 height 18
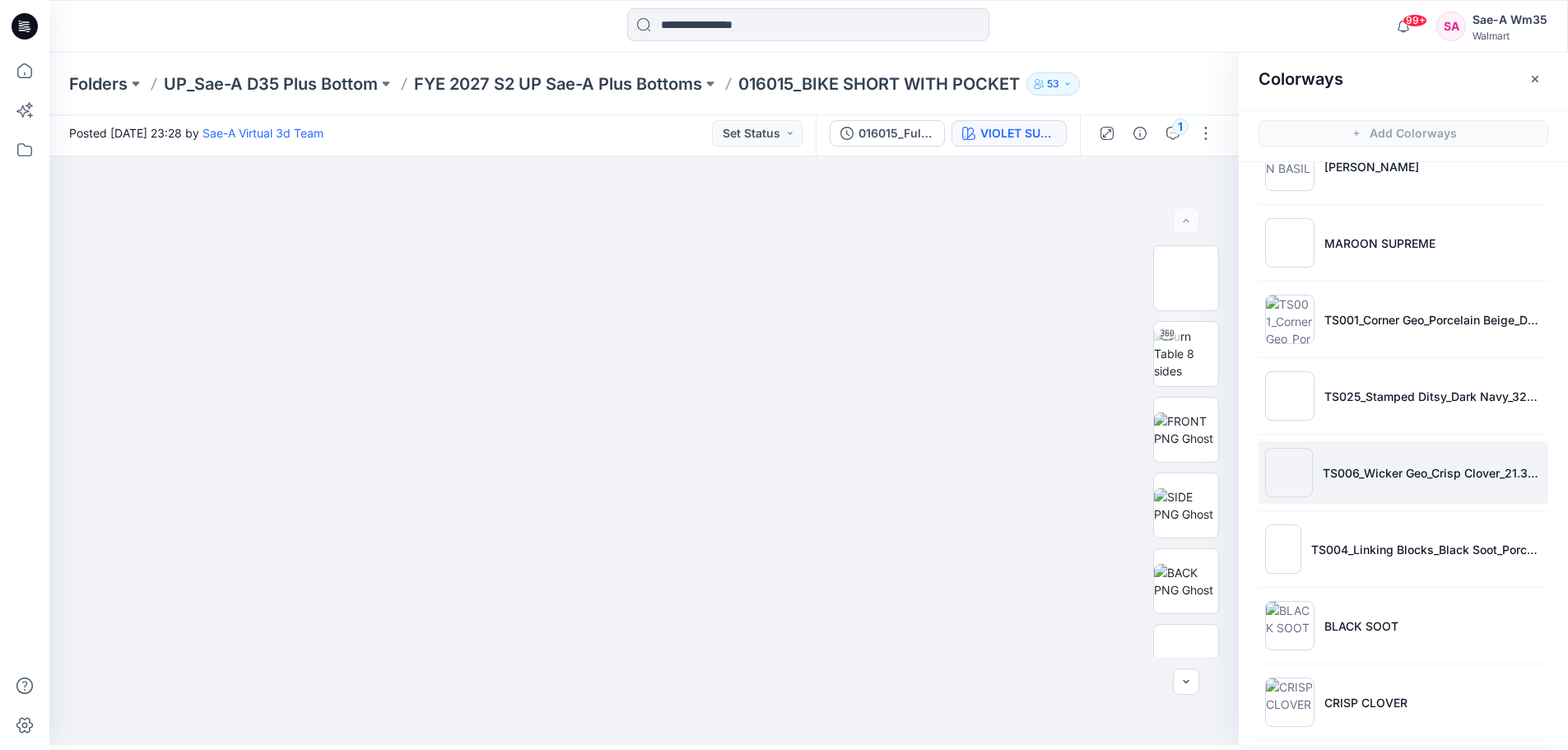
scroll to position [210, 0]
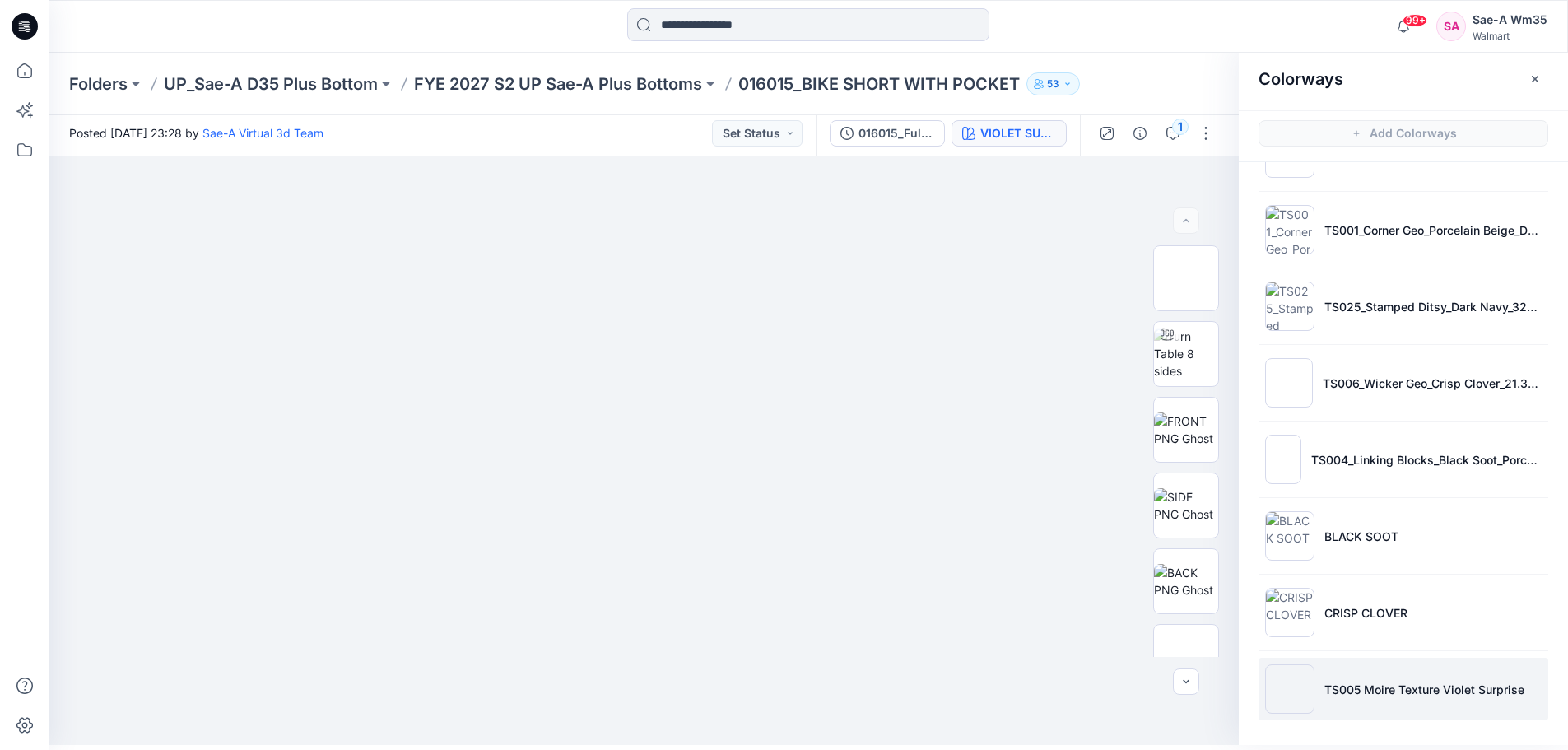
click at [1397, 693] on p "TS005 Moire Texture Violet Surprise" at bounding box center [1424, 689] width 200 height 17
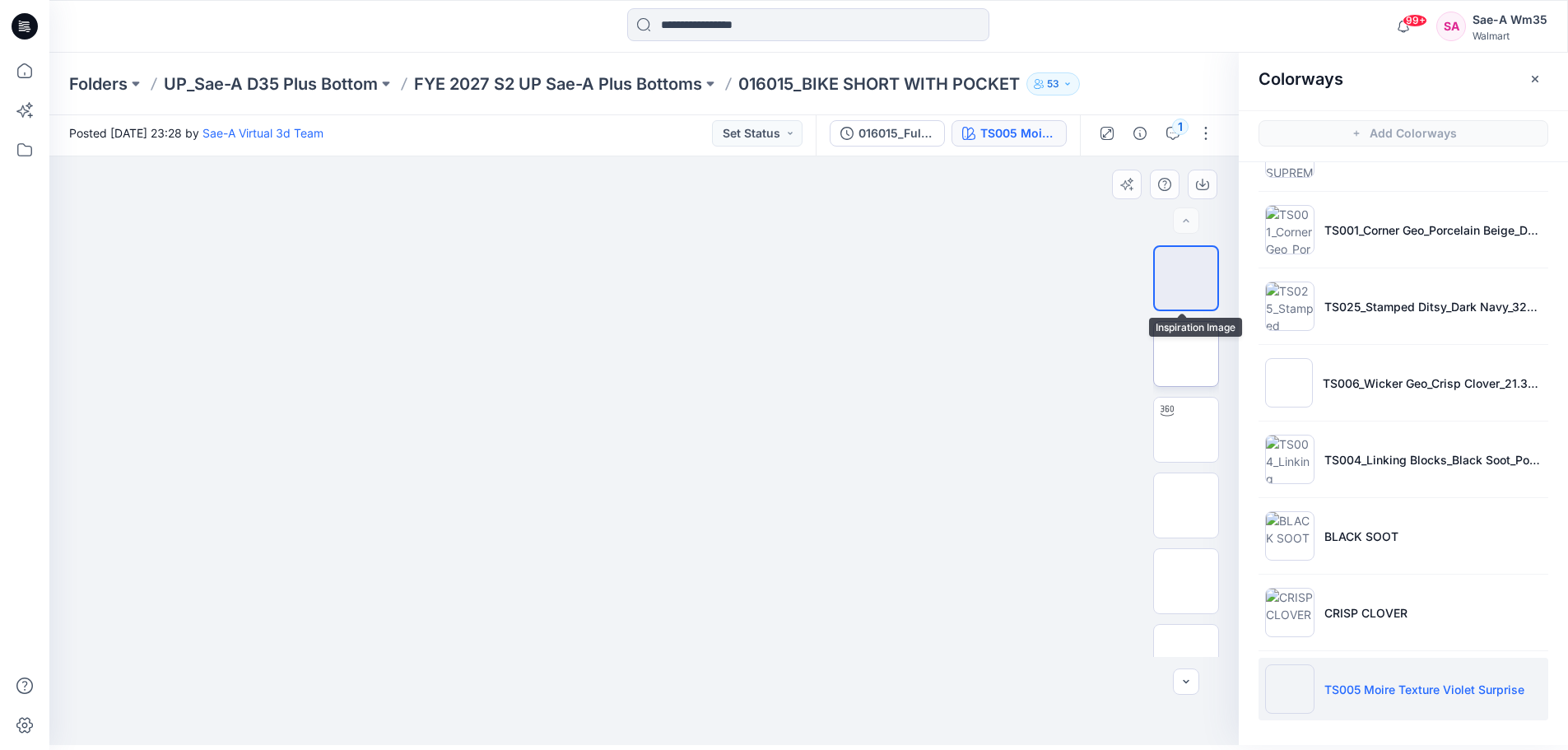
click at [1187, 354] on img at bounding box center [1187, 354] width 0 height 0
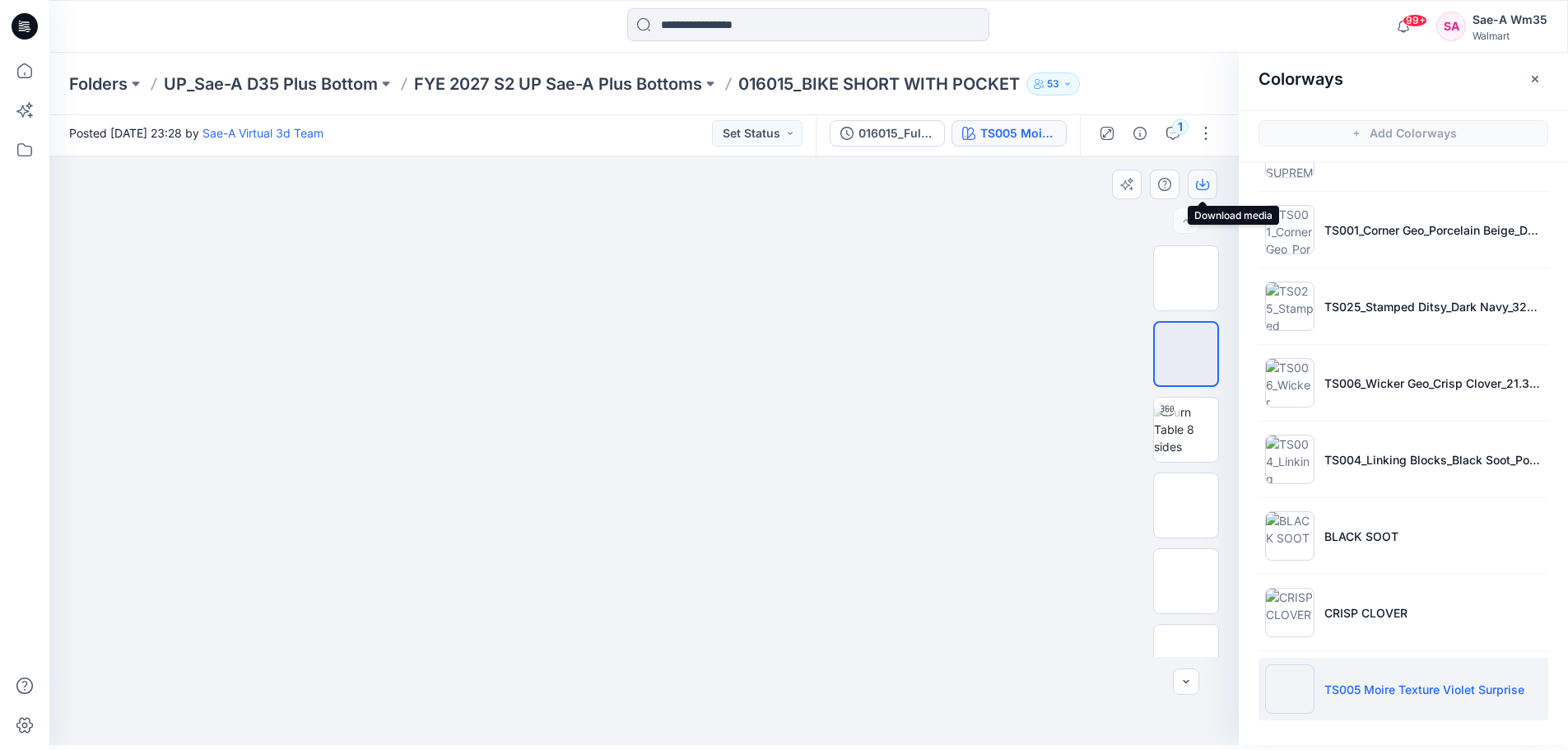
click at [1206, 178] on icon "button" at bounding box center [1203, 184] width 13 height 13
